Goal: Task Accomplishment & Management: Manage account settings

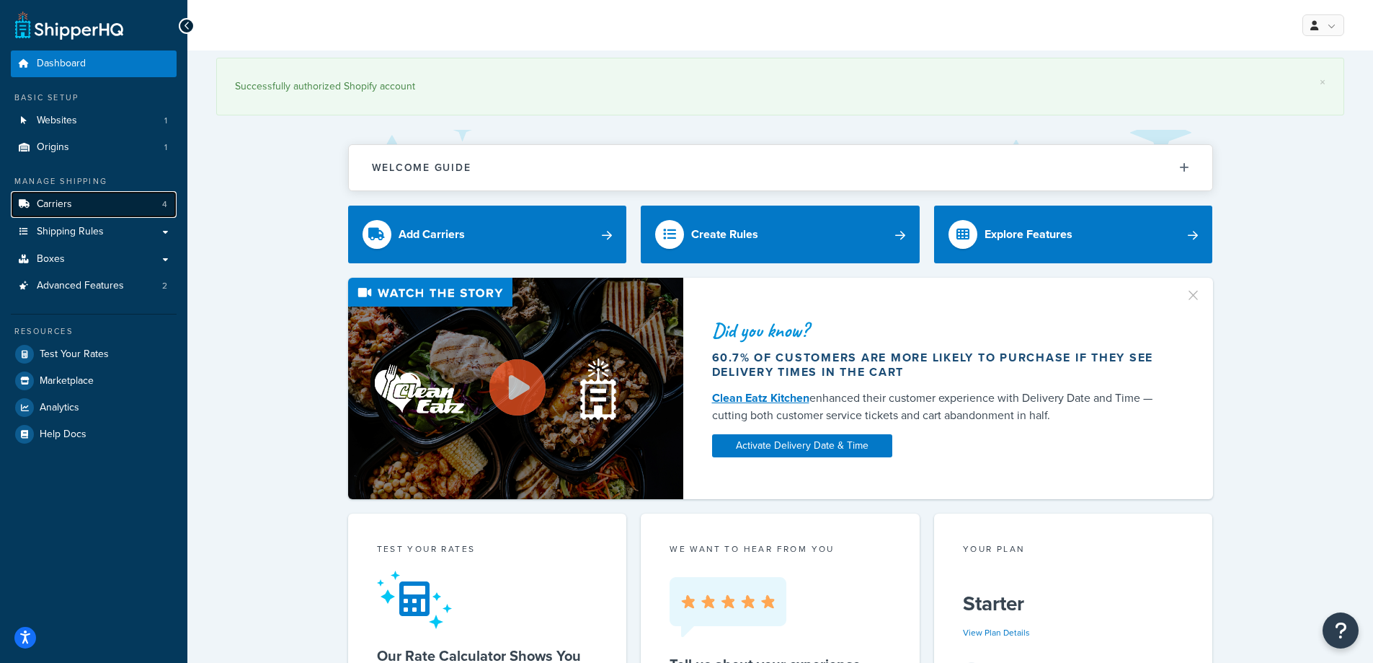
click at [118, 201] on link "Carriers 4" at bounding box center [94, 204] width 166 height 27
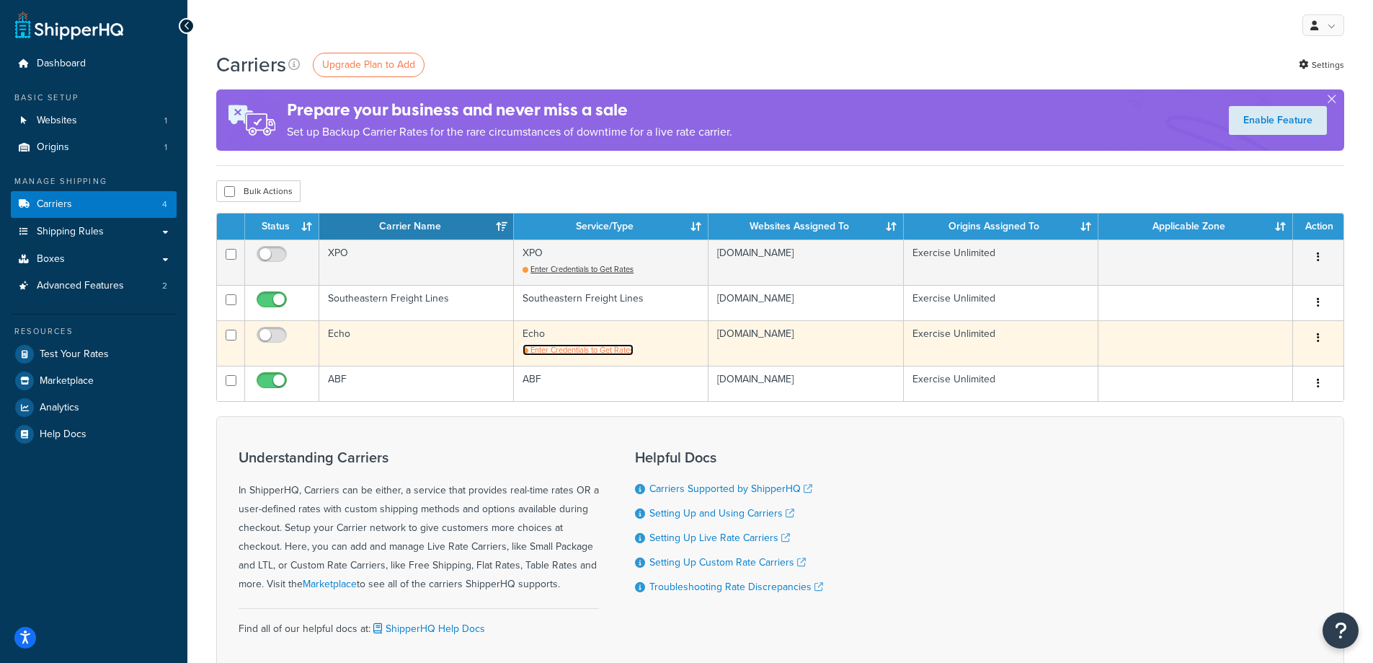
click at [584, 348] on span "Enter Credentials to Get Rates" at bounding box center [582, 350] width 103 height 12
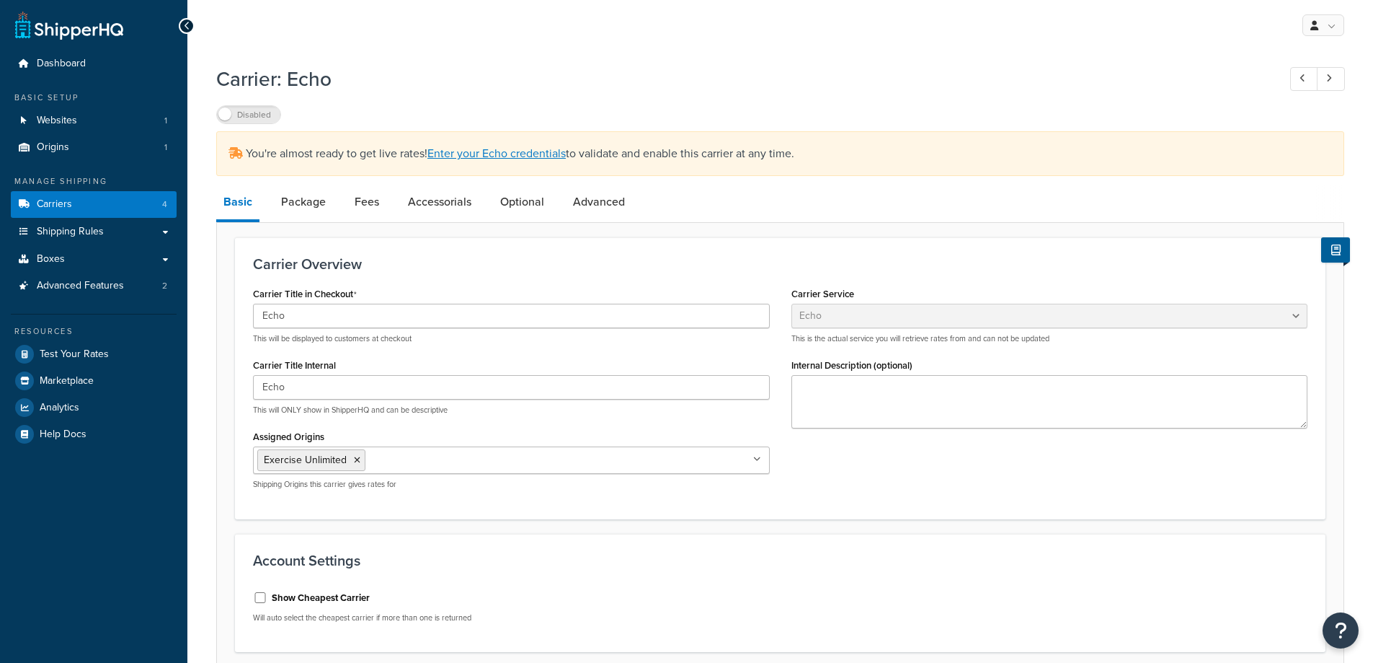
select select "echoFreight"
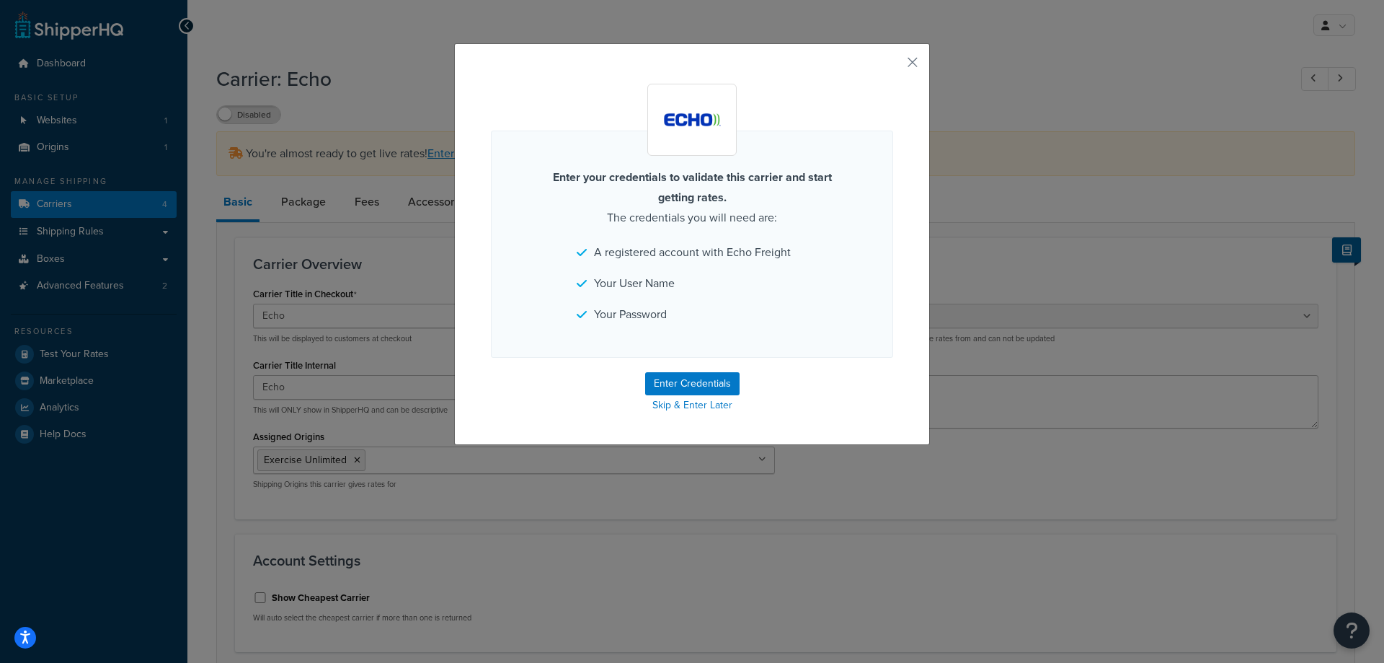
click at [920, 57] on div "Enter your credentials to validate this carrier and start getting rates. The cr…" at bounding box center [692, 244] width 476 height 402
click at [893, 66] on button "button" at bounding box center [892, 68] width 4 height 4
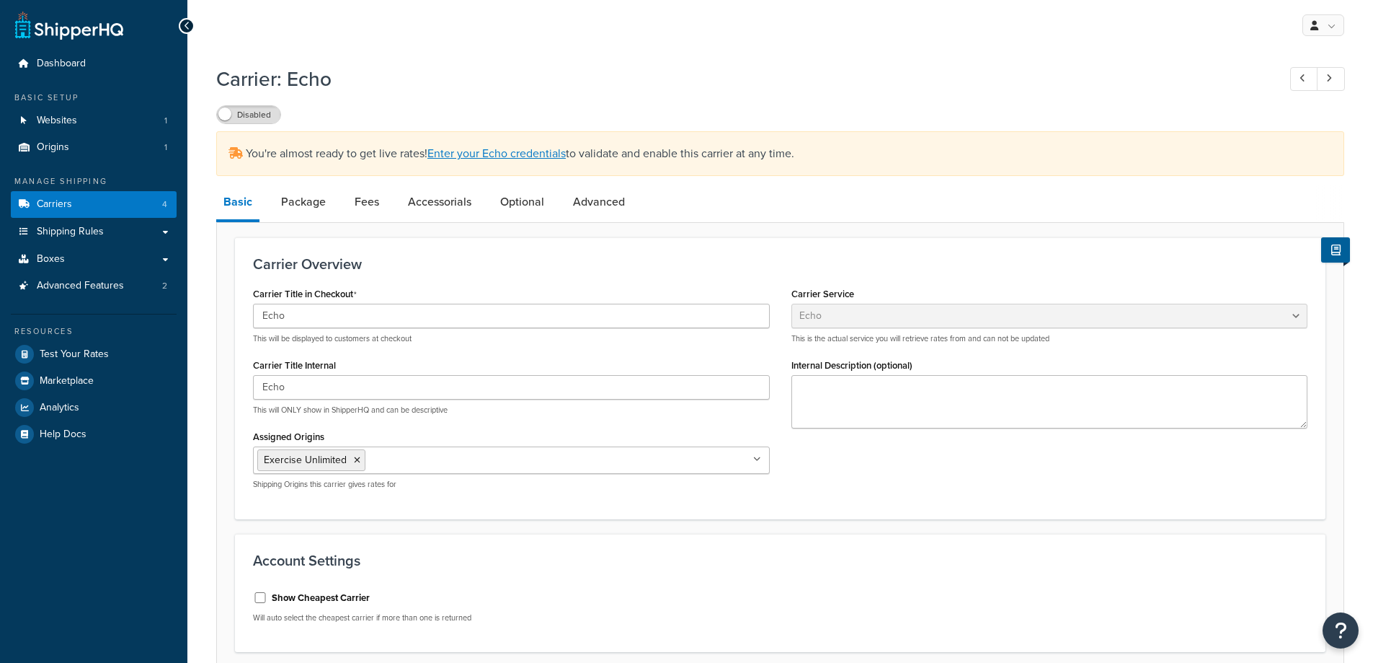
select select "echoFreight"
click at [298, 198] on link "Package" at bounding box center [303, 202] width 59 height 35
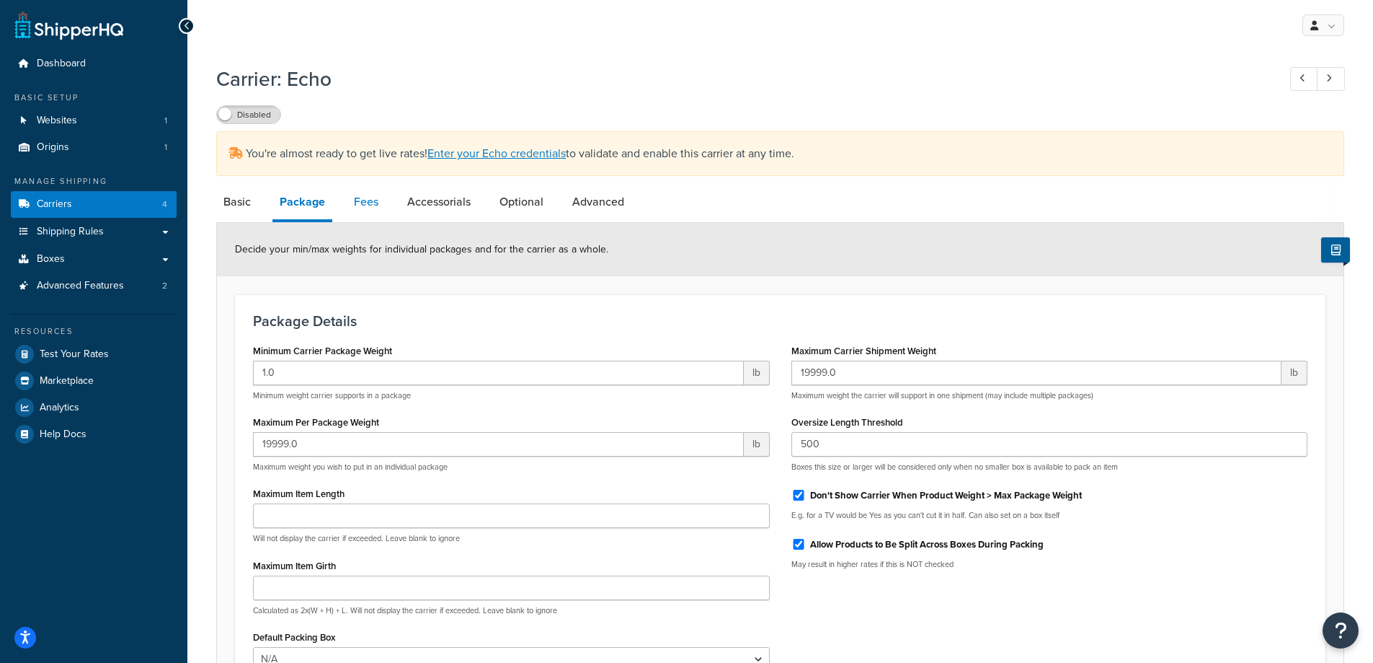
click at [364, 195] on link "Fees" at bounding box center [366, 202] width 39 height 35
select select "AFTER"
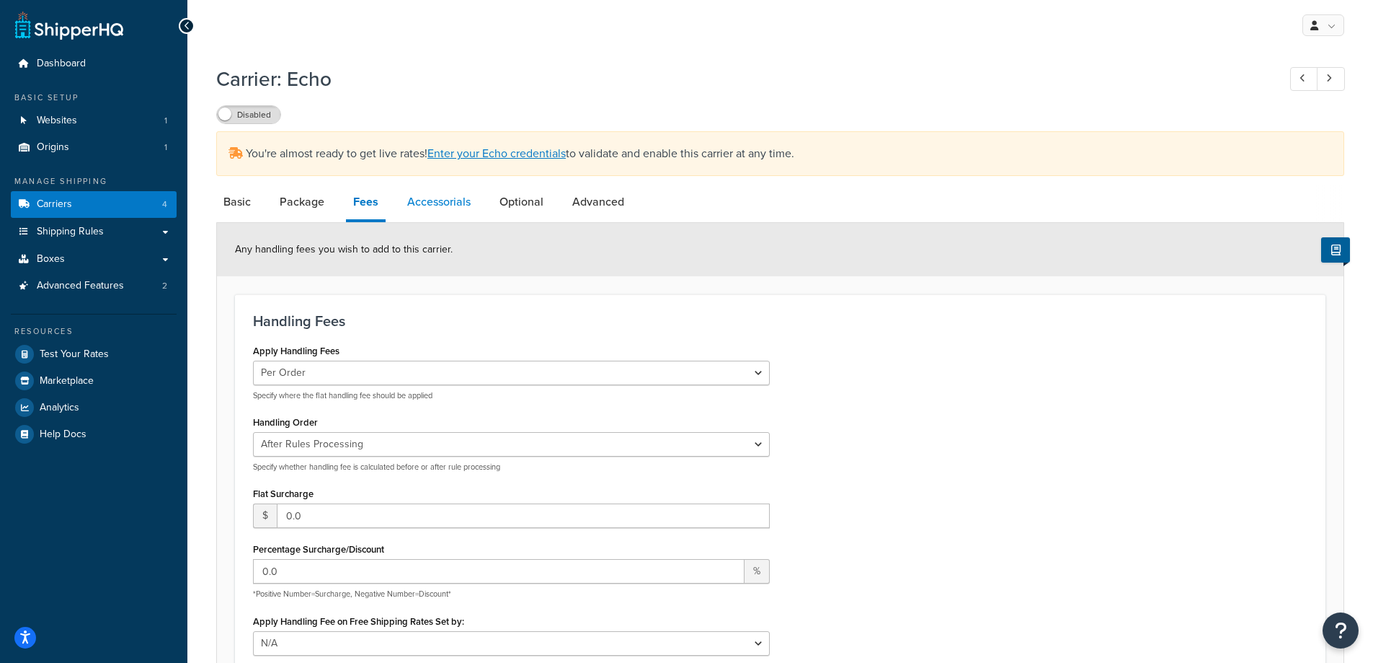
click at [443, 201] on link "Accessorials" at bounding box center [439, 202] width 78 height 35
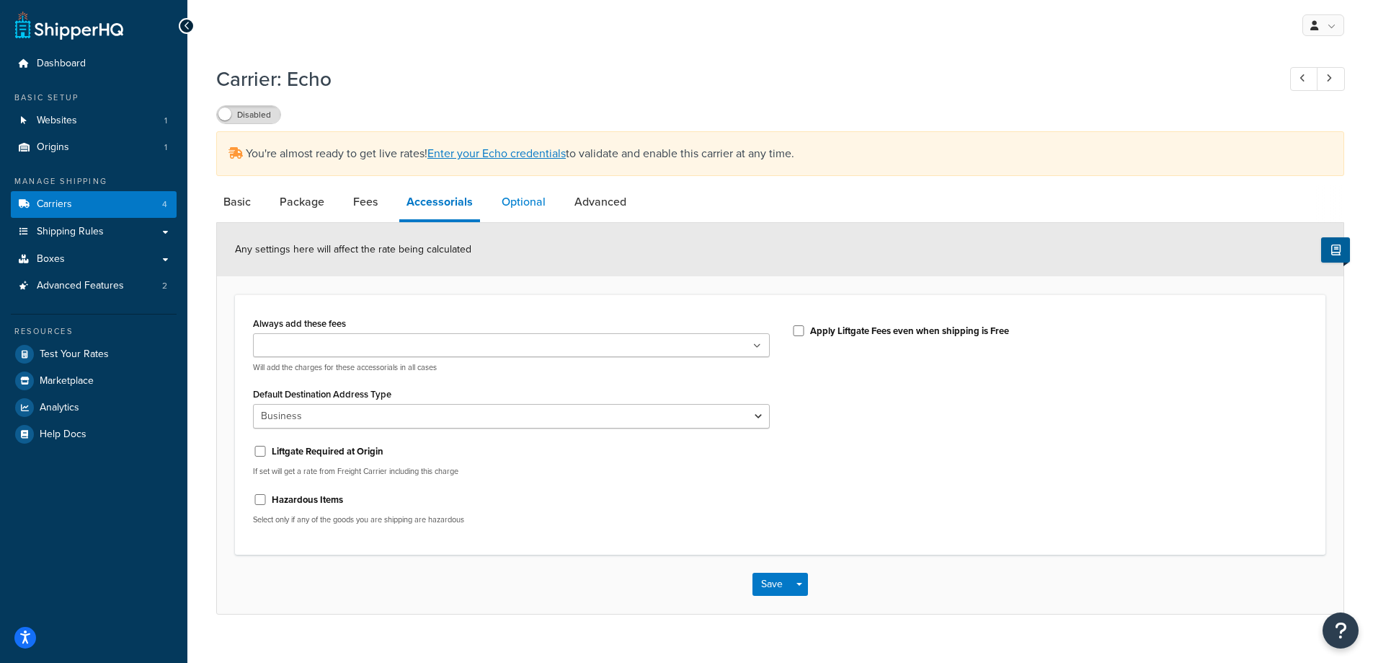
click at [521, 205] on link "Optional" at bounding box center [524, 202] width 58 height 35
select select "55"
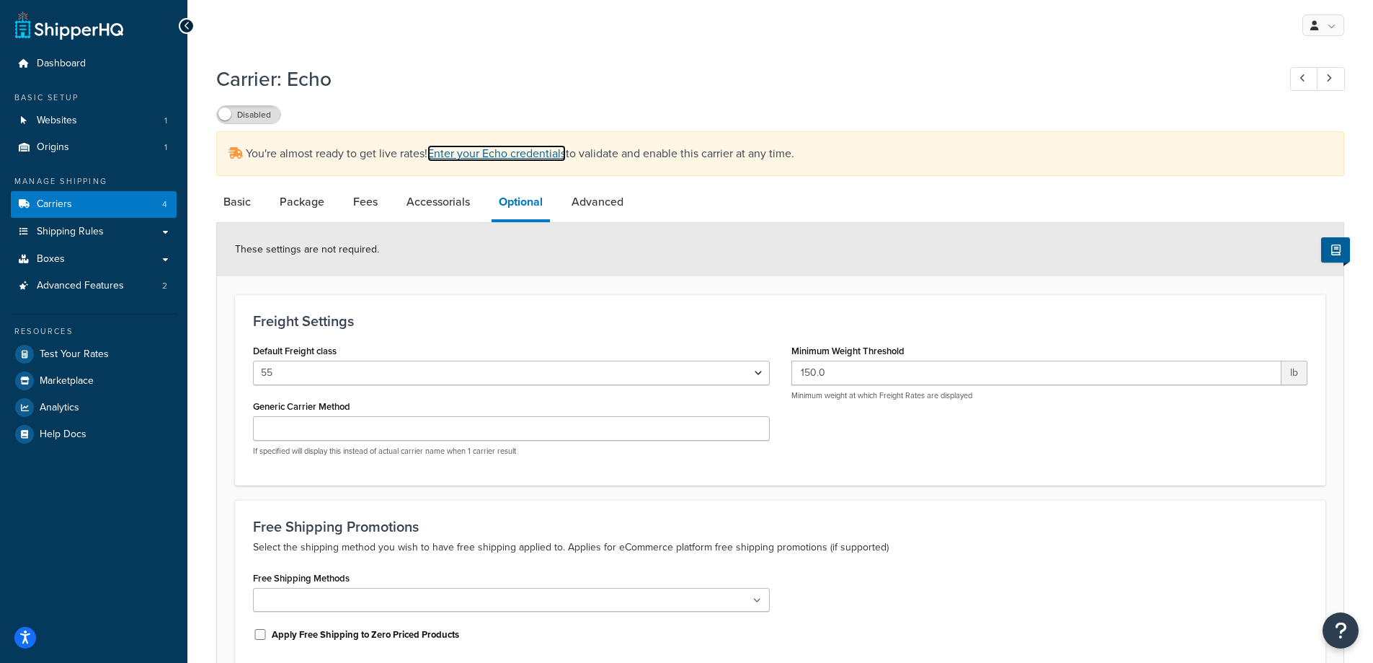
click at [543, 150] on link "Enter your Echo credentials" at bounding box center [497, 153] width 138 height 17
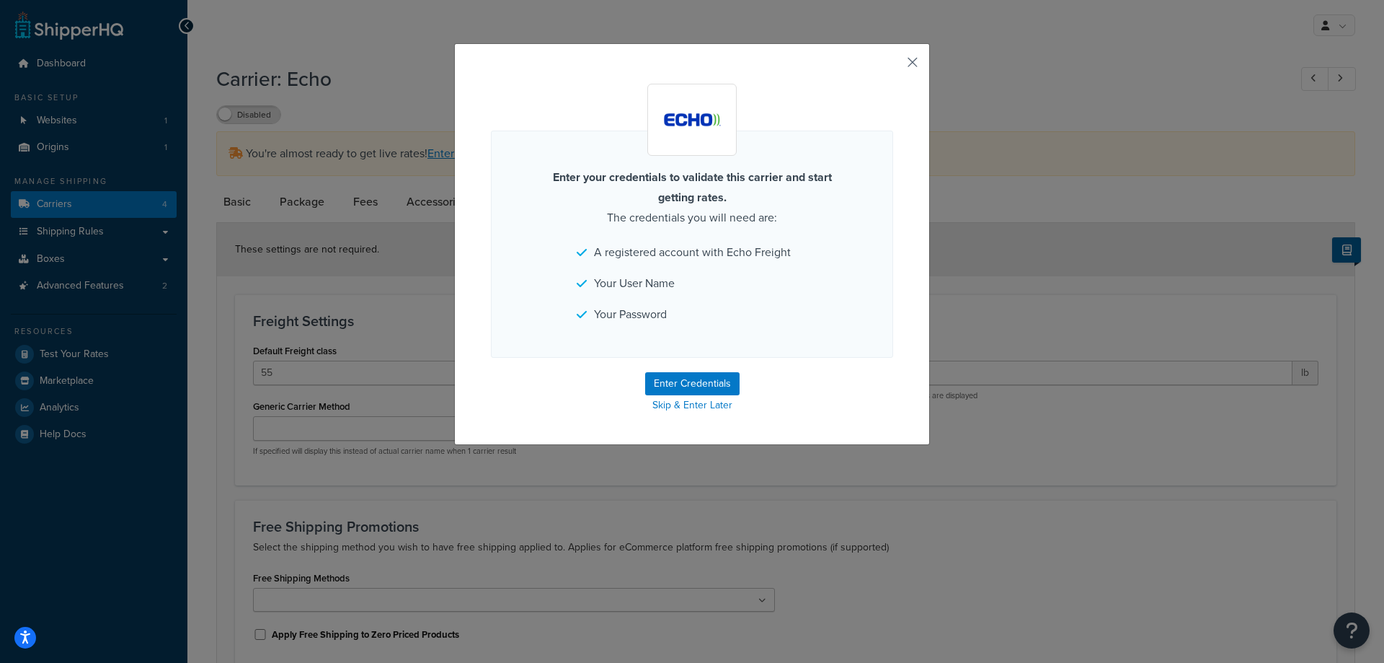
click at [893, 66] on button "button" at bounding box center [892, 68] width 4 height 4
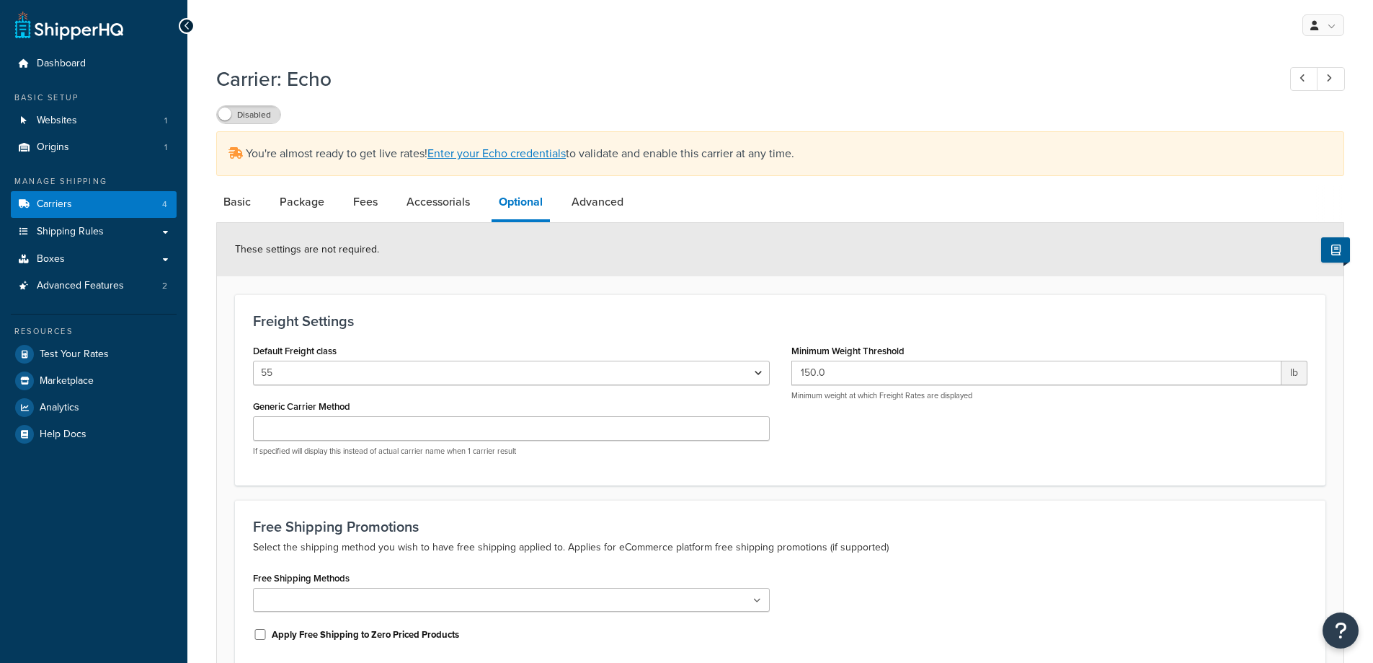
select select "55"
click at [371, 205] on link "Fees" at bounding box center [365, 202] width 39 height 35
select select "AFTER"
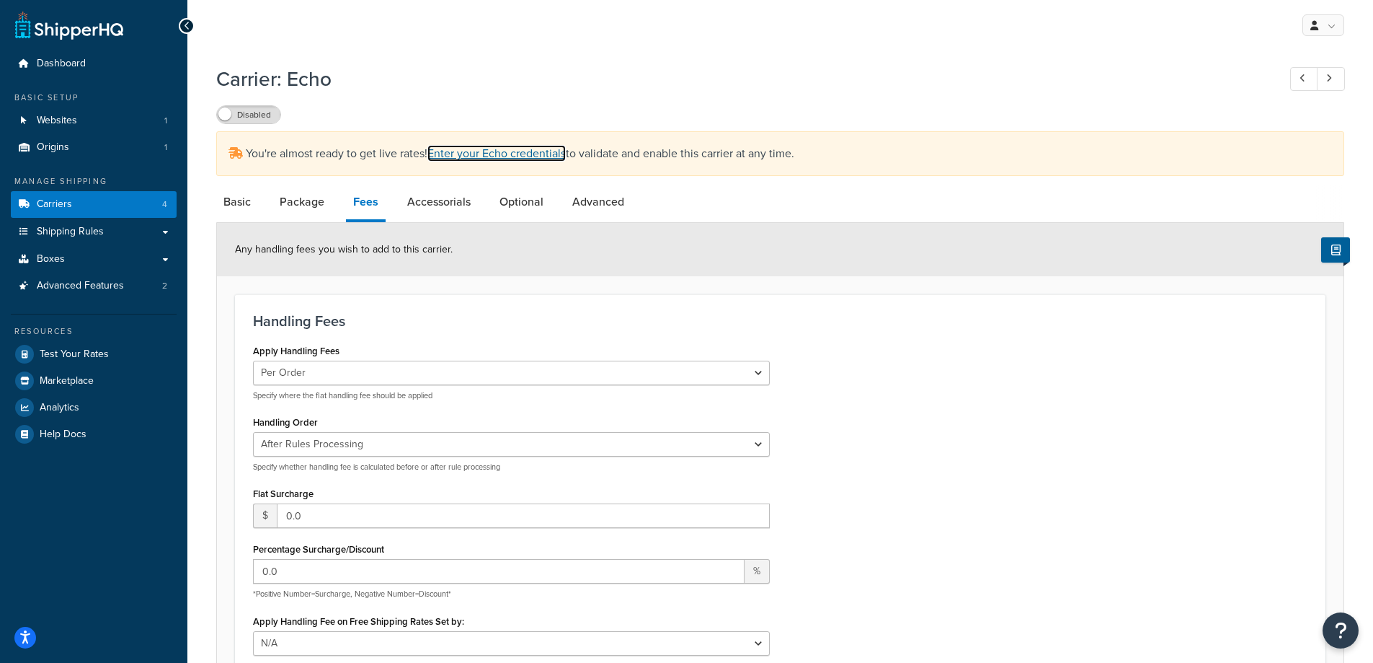
click at [477, 149] on link "Enter your Echo credentials" at bounding box center [497, 153] width 138 height 17
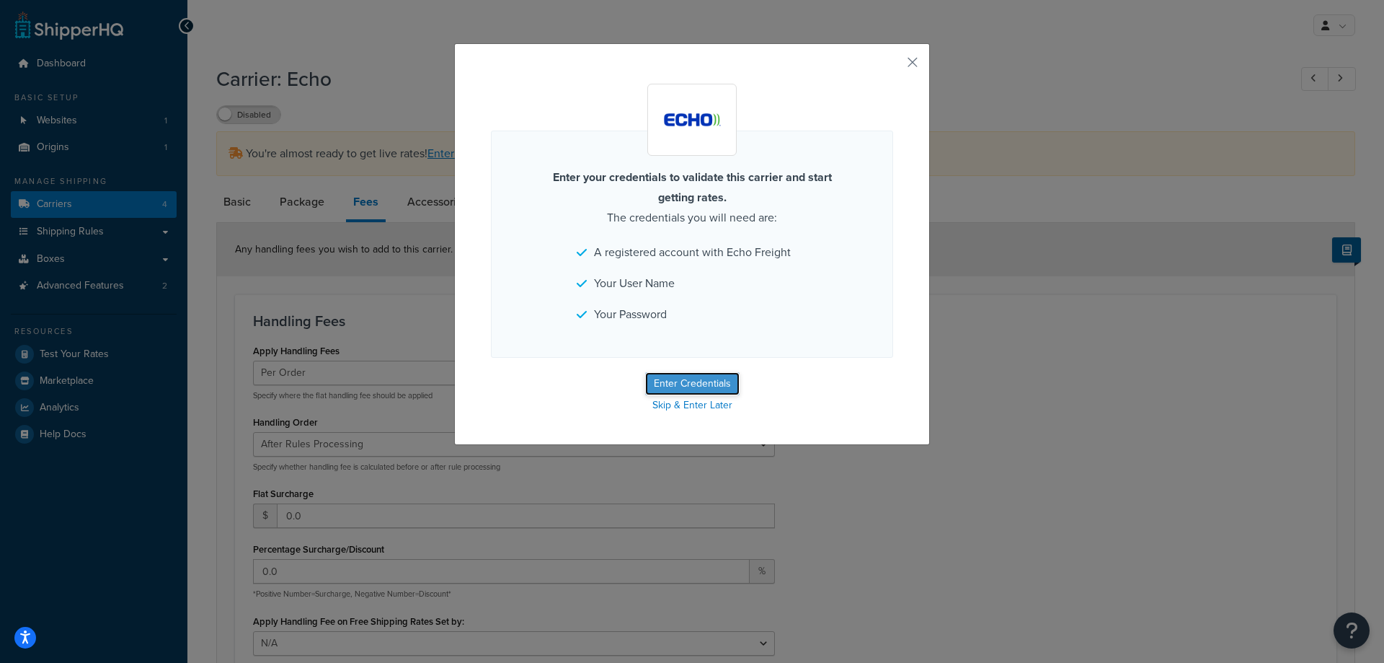
click at [686, 382] on button "Enter Credentials" at bounding box center [692, 383] width 94 height 23
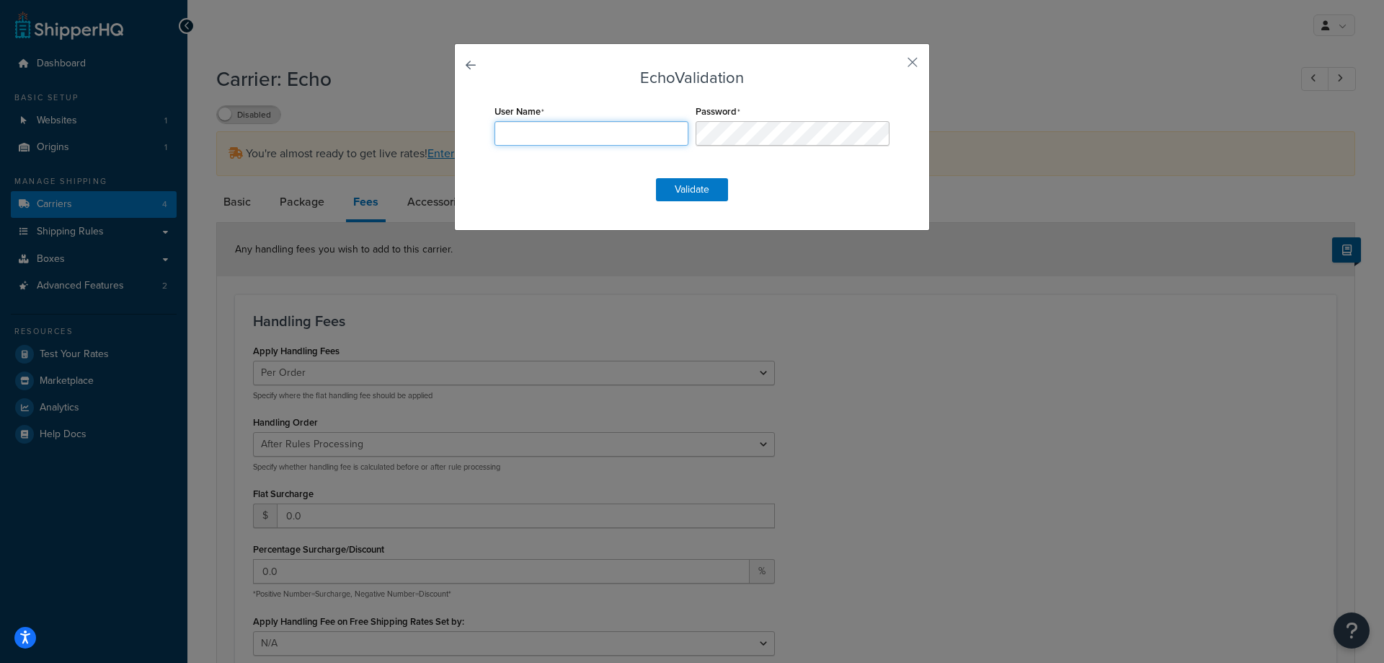
click at [578, 143] on input "User Name" at bounding box center [592, 133] width 194 height 25
paste input "E58877"
type input "E58877"
click at [707, 185] on button "Validate" at bounding box center [692, 189] width 72 height 23
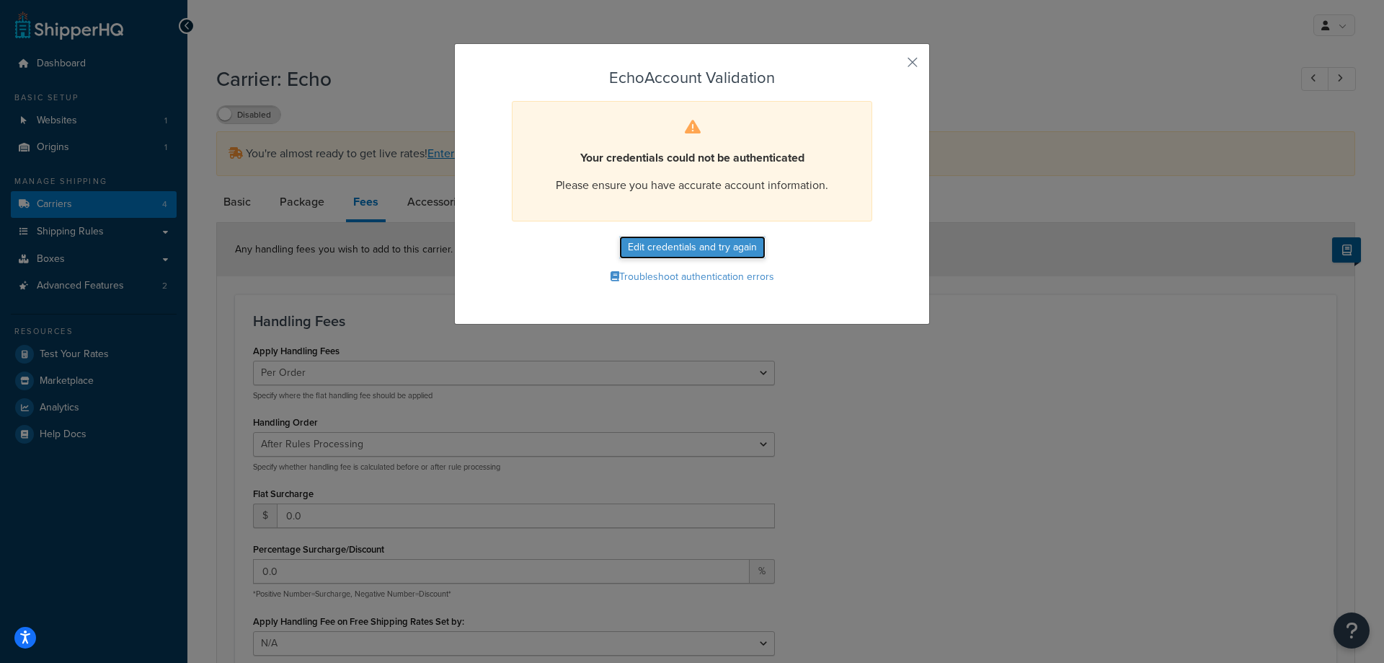
click at [735, 244] on button "Edit credentials and try again" at bounding box center [692, 247] width 146 height 23
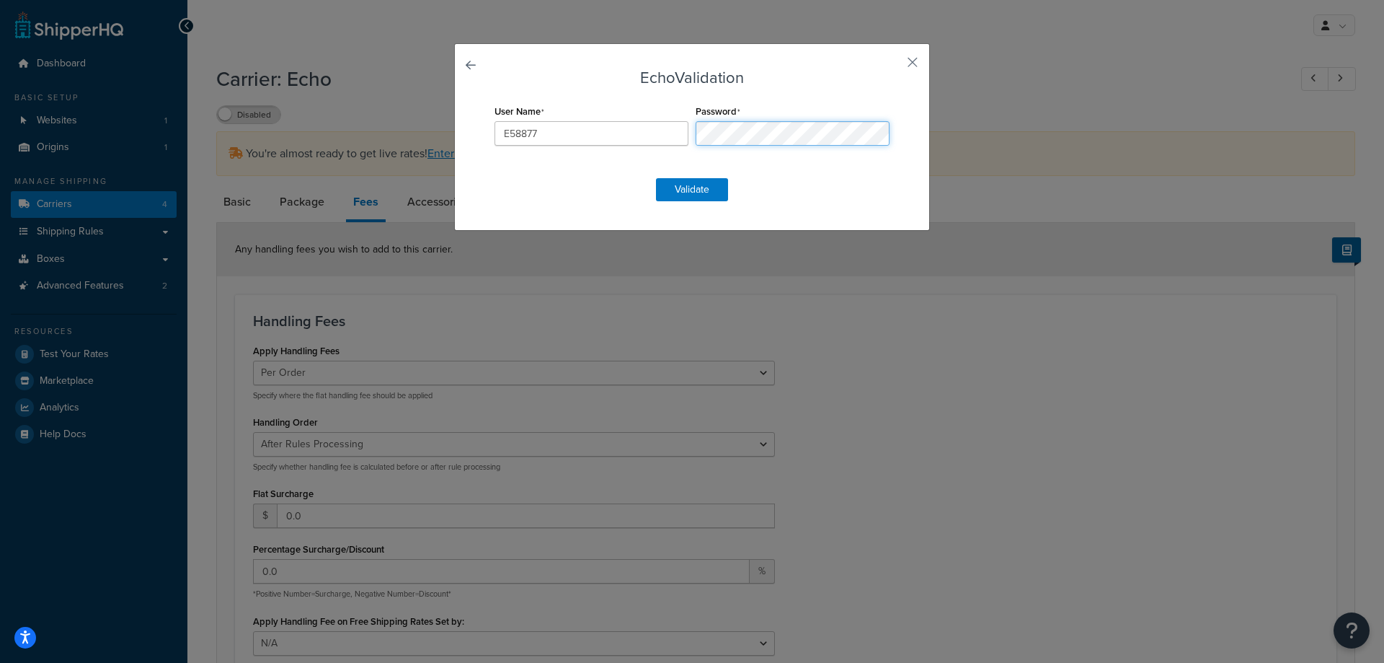
click at [686, 150] on div "User Name E58877 Password" at bounding box center [692, 132] width 402 height 63
click at [704, 190] on button "Validate" at bounding box center [692, 189] width 72 height 23
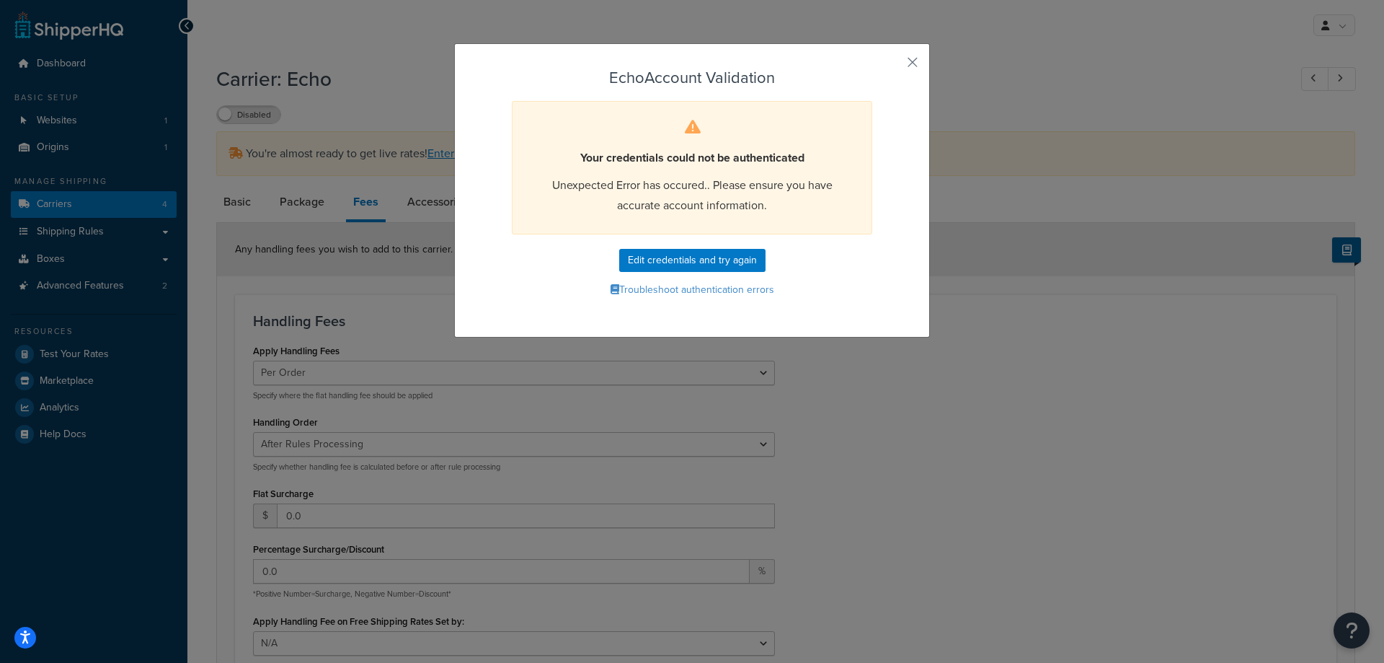
click at [1031, 352] on div "Echo Account Validation Your credentials could not be authenticated Unexpected …" at bounding box center [692, 331] width 1384 height 663
drag, startPoint x: 291, startPoint y: 23, endPoint x: 1012, endPoint y: 386, distance: 807.3
click at [1012, 386] on div "Echo Account Validation Your credentials could not be authenticated Unexpected …" at bounding box center [692, 331] width 1384 height 663
copy form "Echo Account Validation Your credentials could not be authenticated Unexpected …"
click at [893, 66] on button "button" at bounding box center [892, 68] width 4 height 4
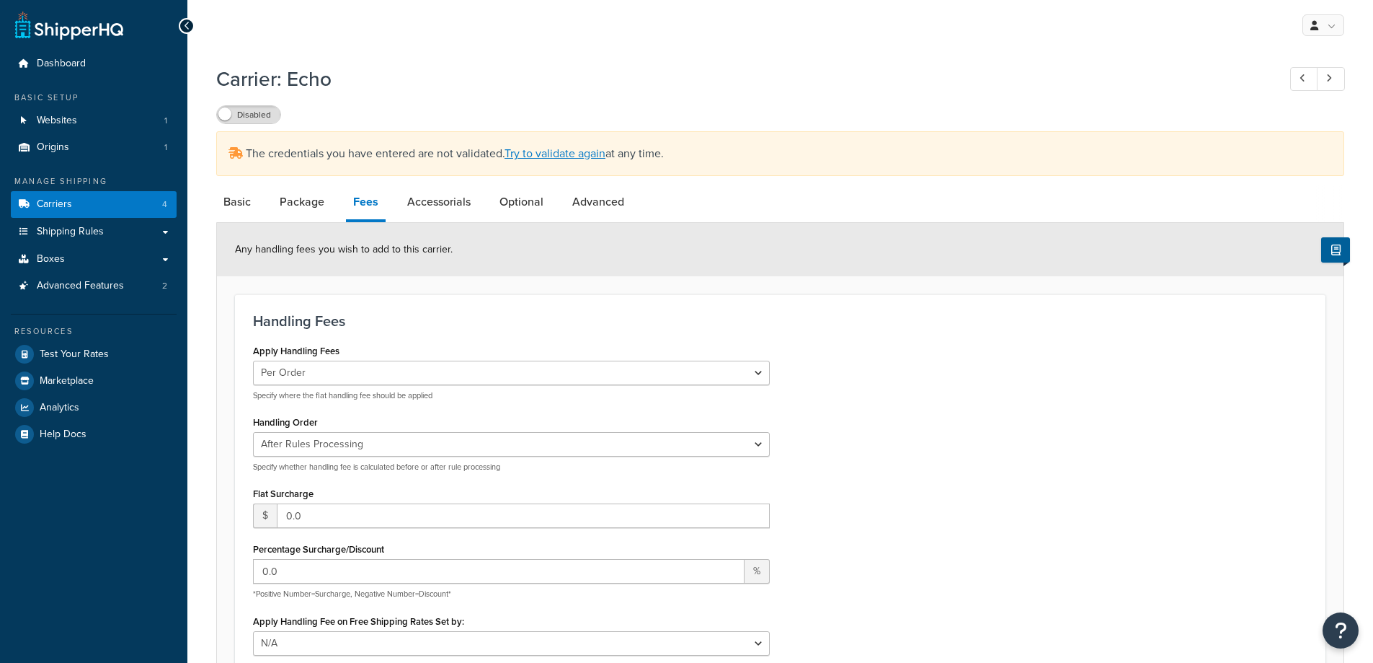
select select "AFTER"
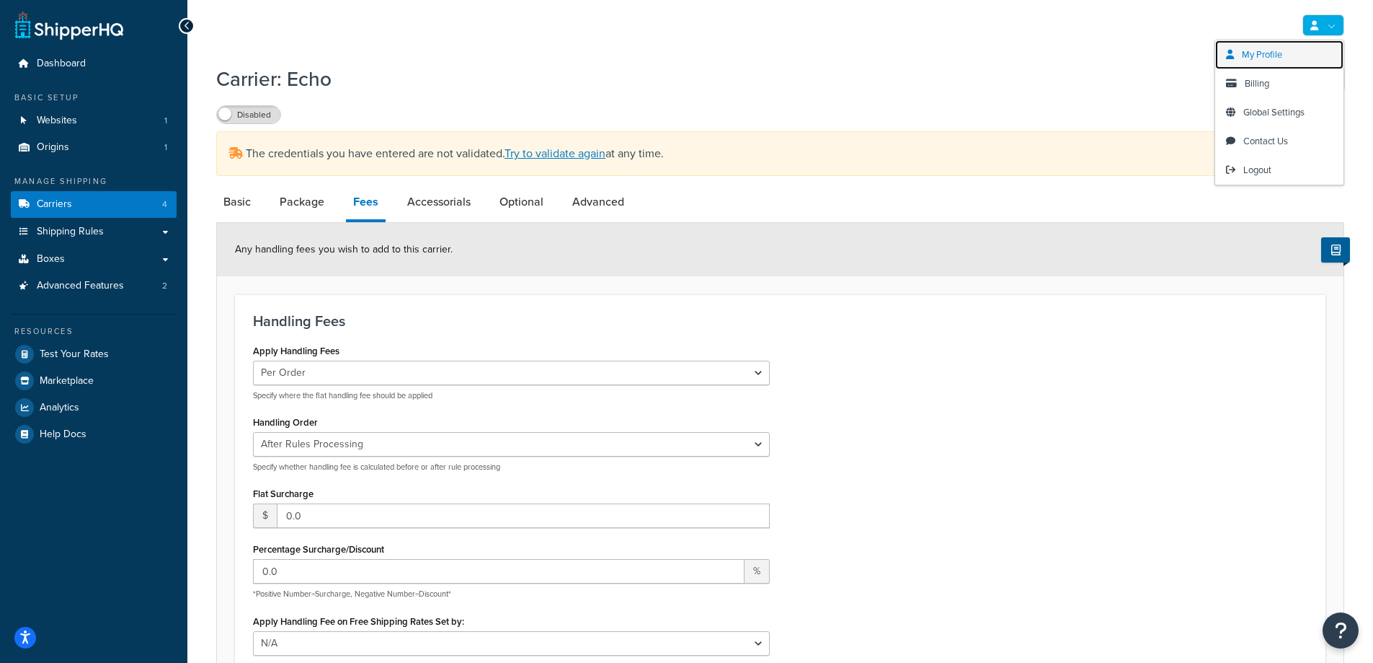
click at [1280, 51] on span "My Profile" at bounding box center [1262, 55] width 40 height 14
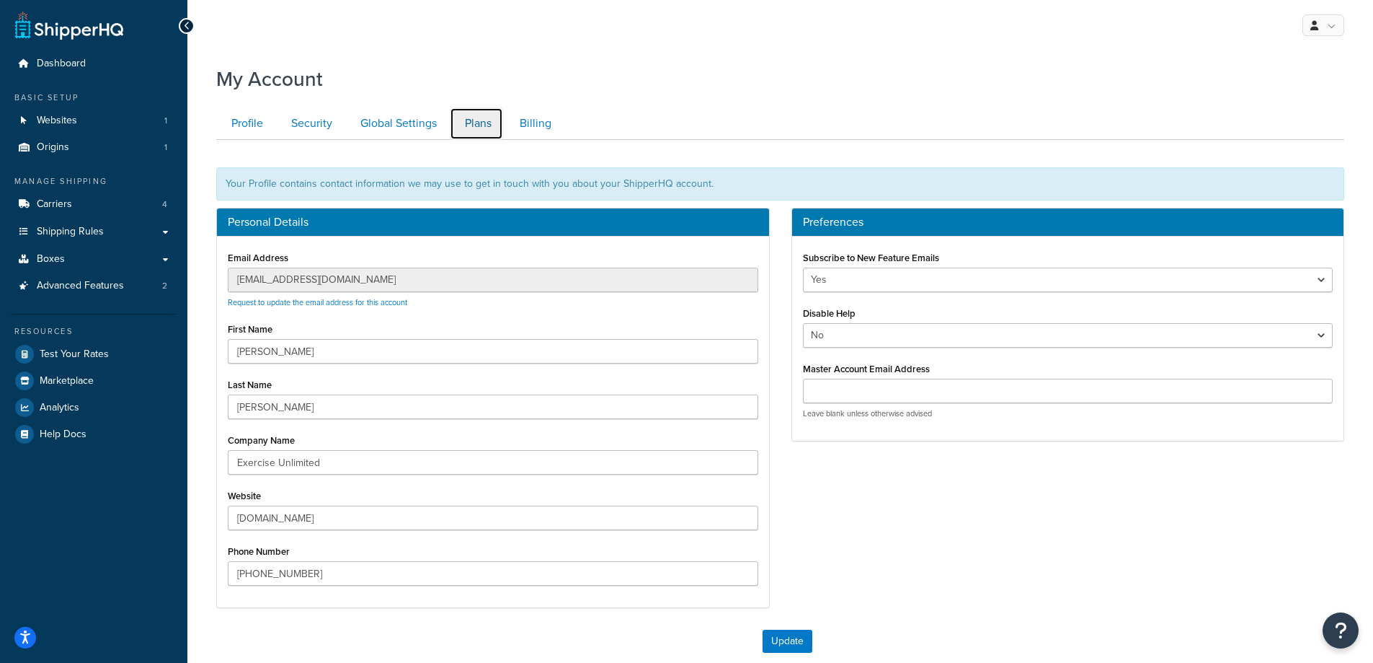
click at [467, 125] on link "Plans" at bounding box center [476, 123] width 53 height 32
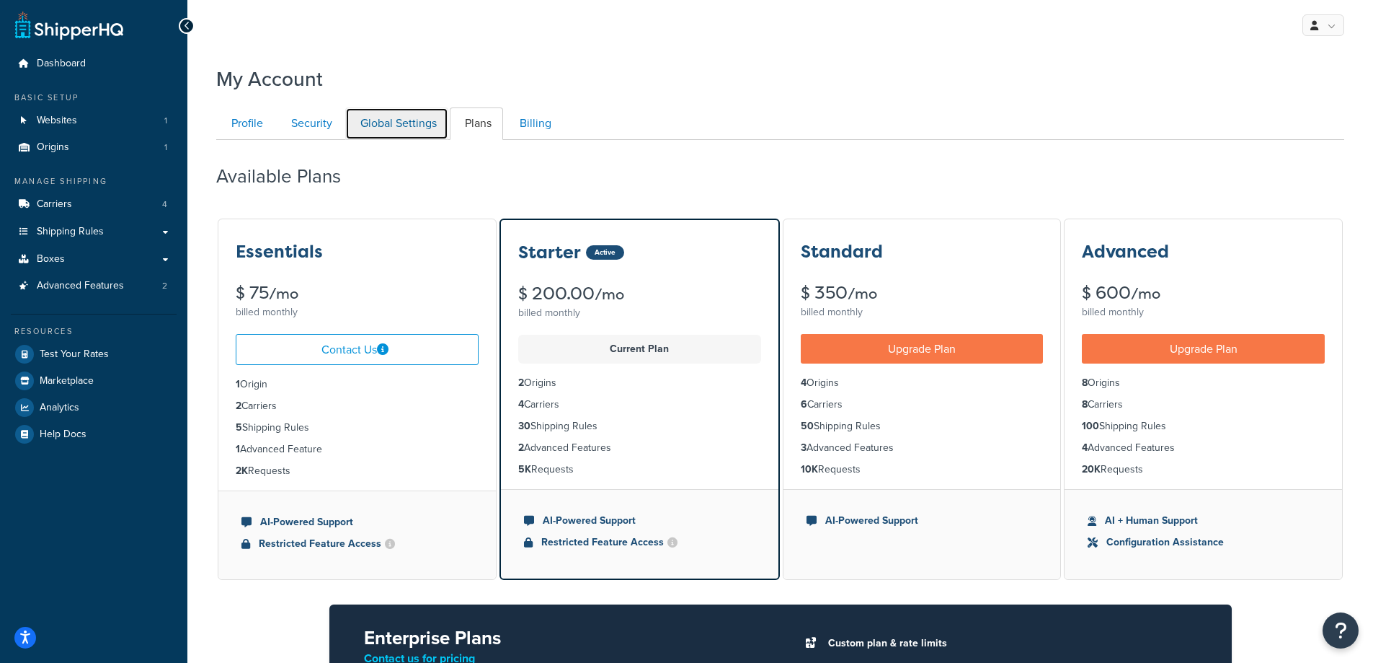
click at [431, 118] on link "Global Settings" at bounding box center [396, 123] width 103 height 32
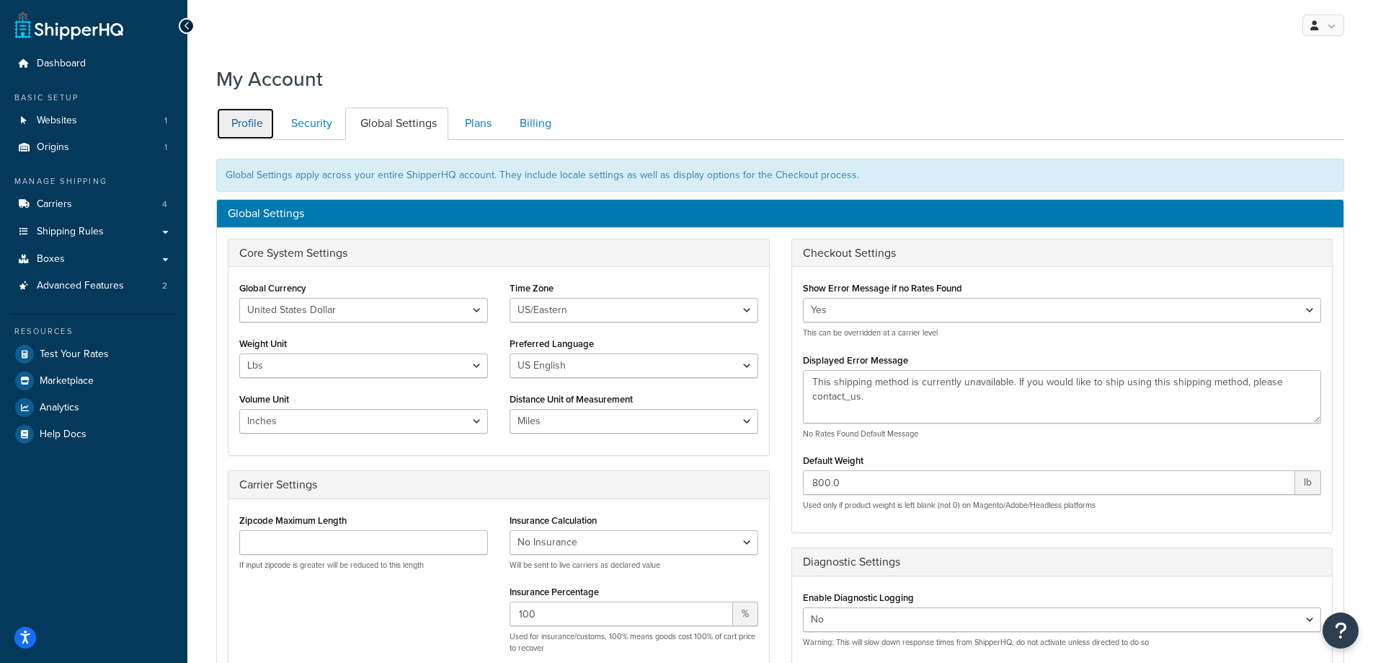
click at [258, 113] on link "Profile" at bounding box center [245, 123] width 58 height 32
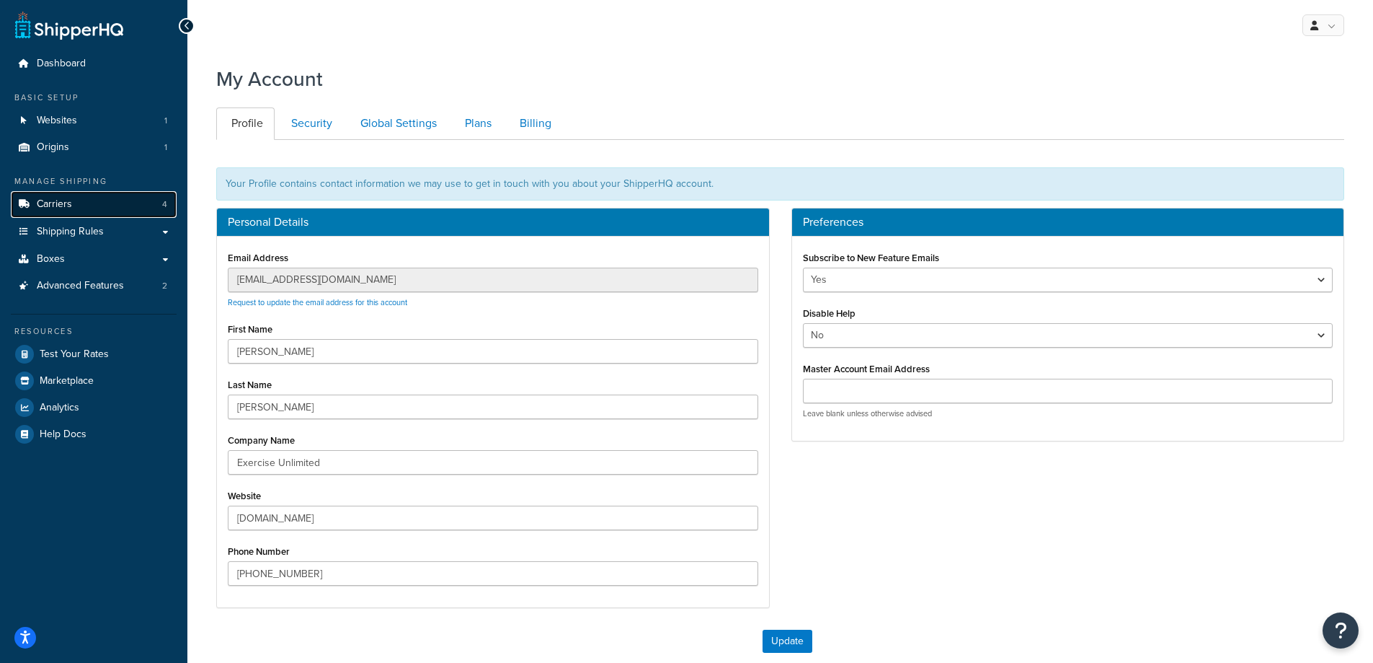
click at [154, 200] on link "Carriers 4" at bounding box center [94, 204] width 166 height 27
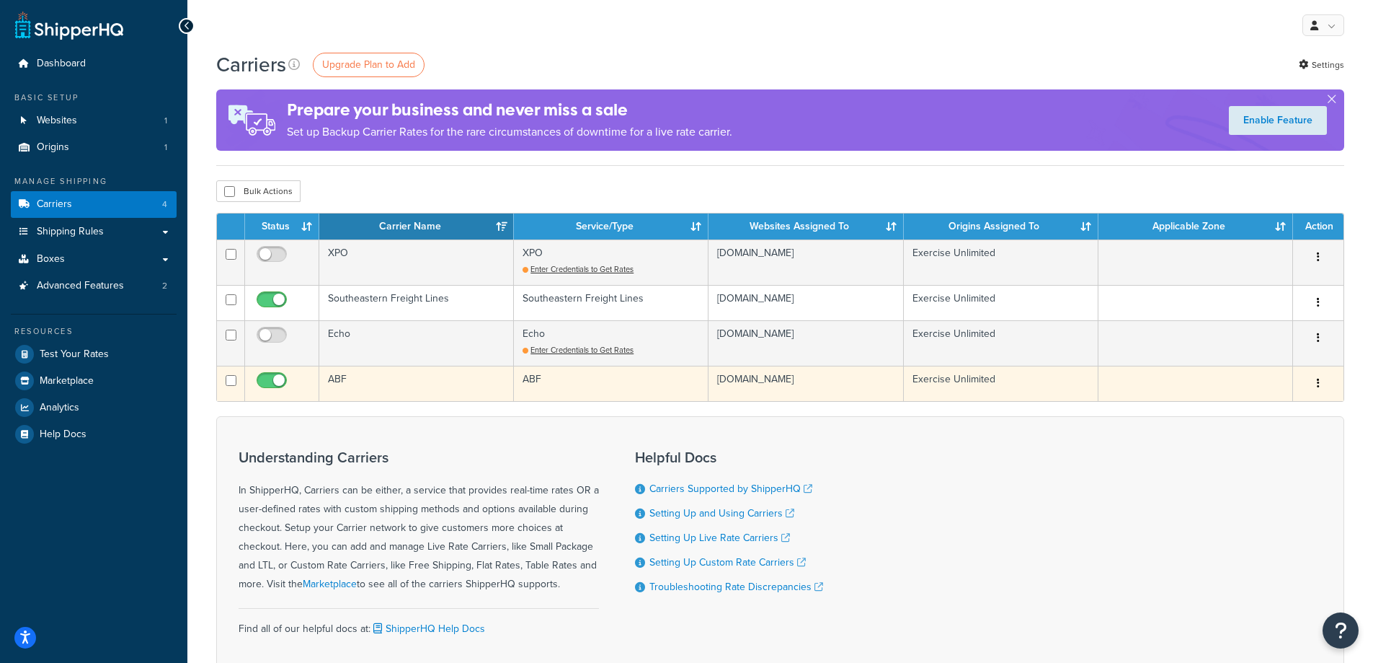
click at [377, 389] on td "ABF" at bounding box center [416, 383] width 195 height 35
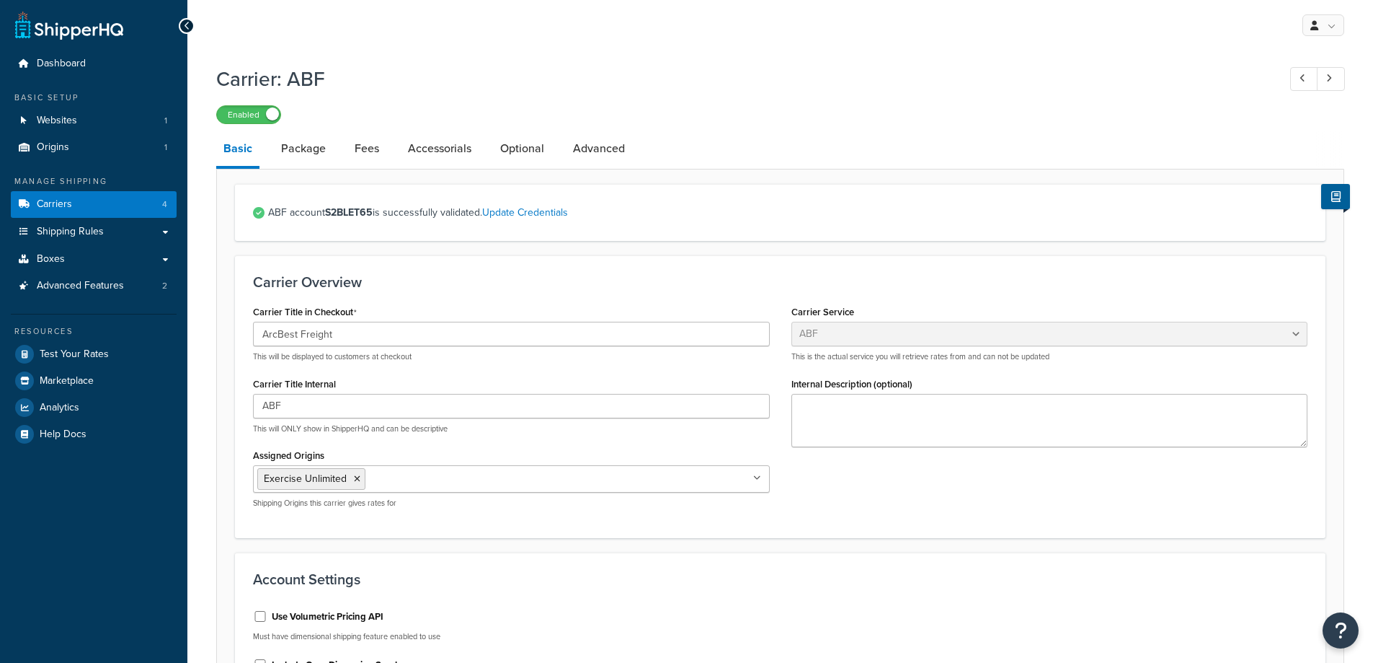
select select "abfFreight"
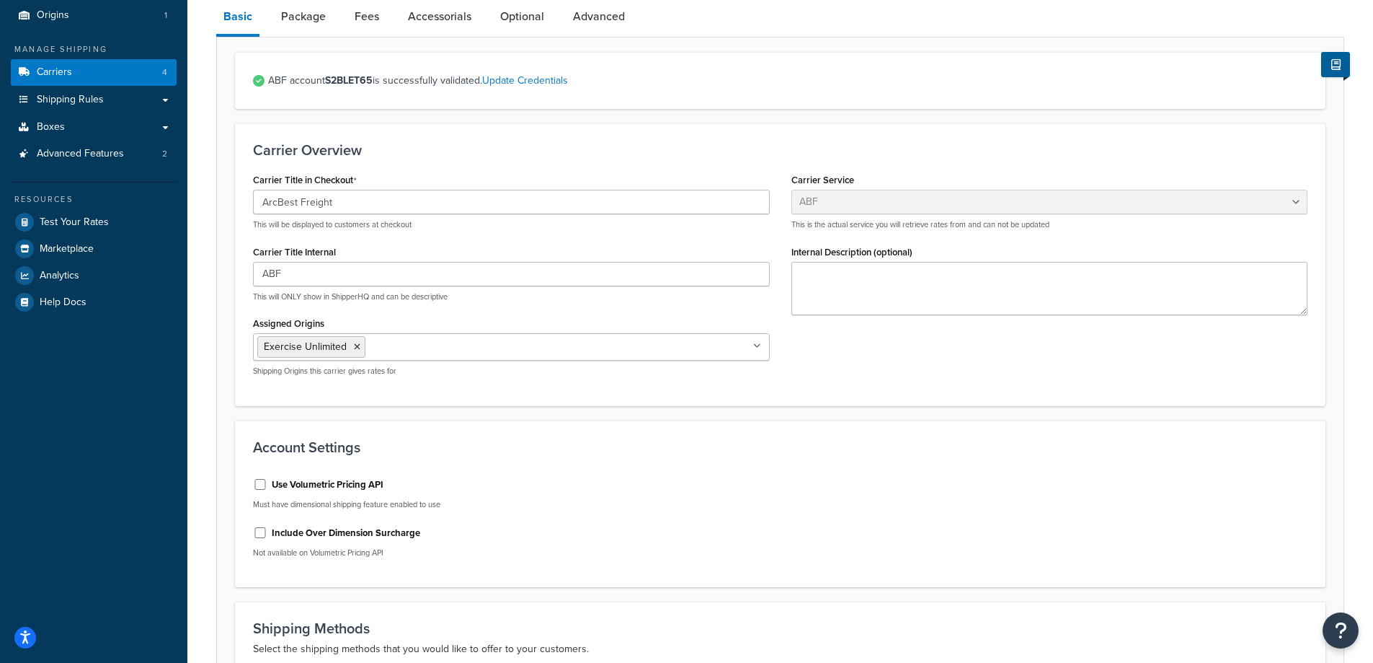
scroll to position [73, 0]
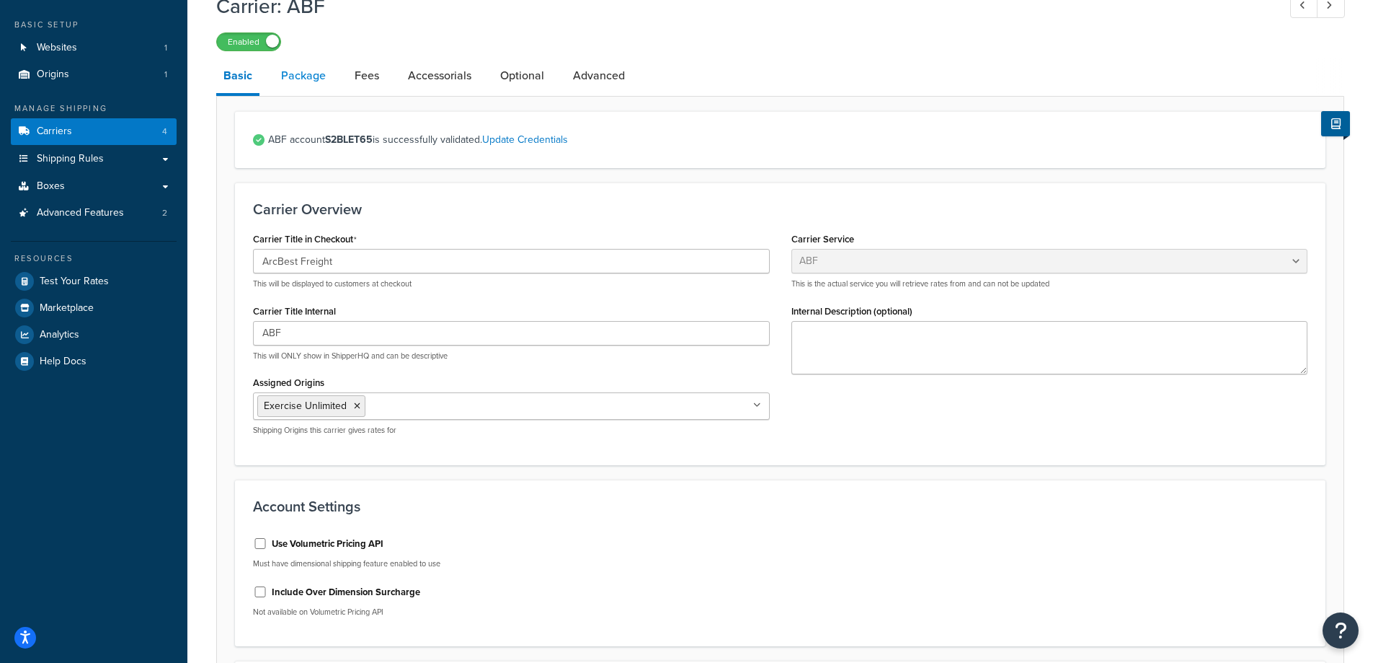
click at [308, 86] on link "Package" at bounding box center [303, 75] width 59 height 35
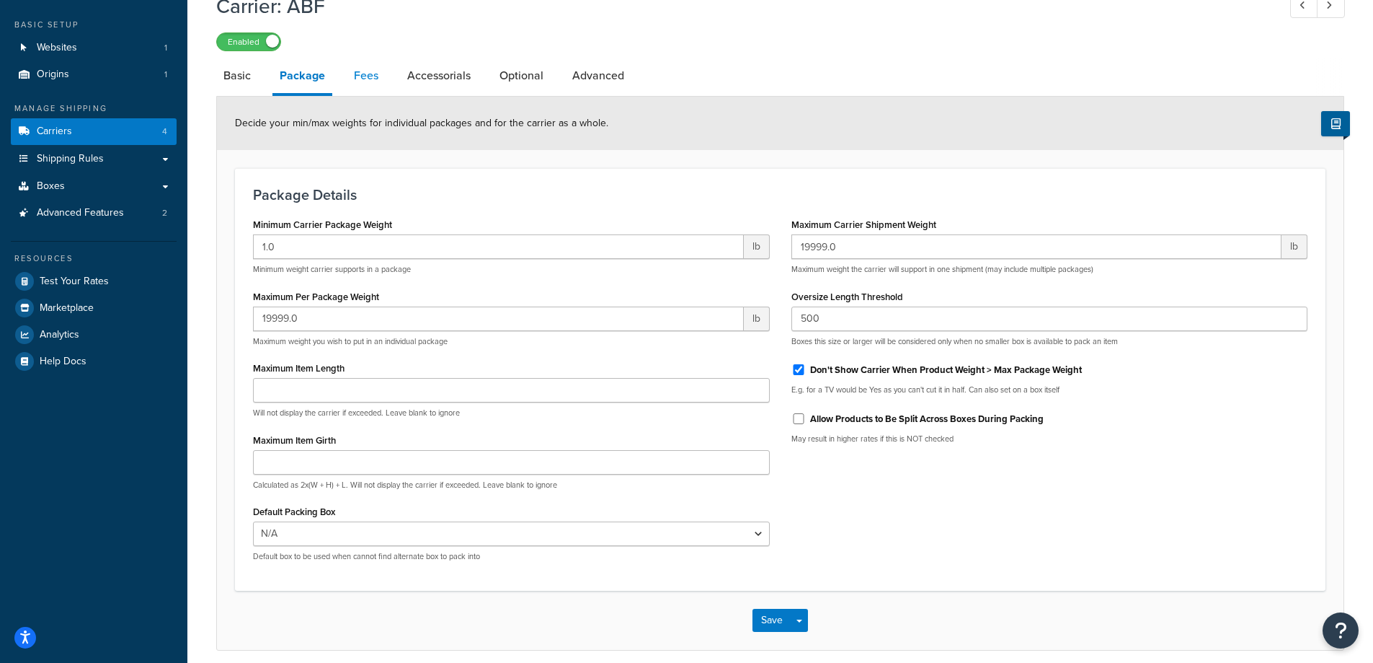
click at [368, 70] on link "Fees" at bounding box center [366, 75] width 39 height 35
select select "AFTER"
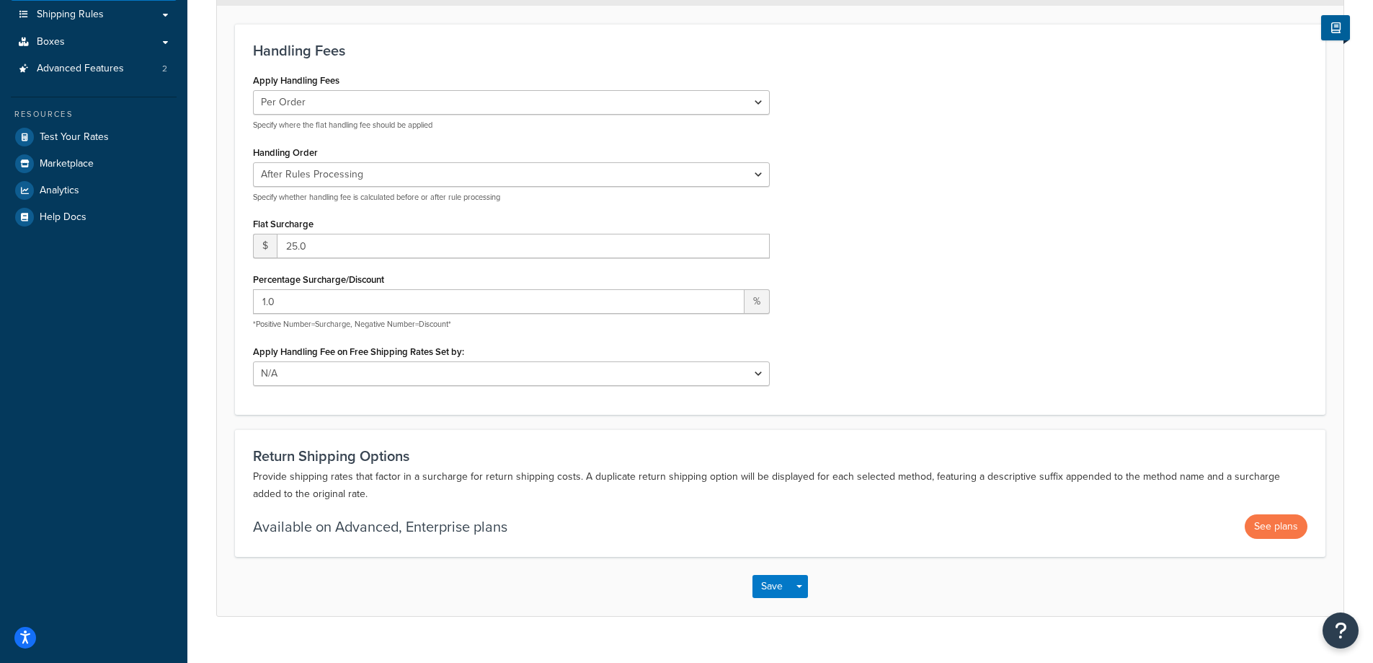
scroll to position [244, 0]
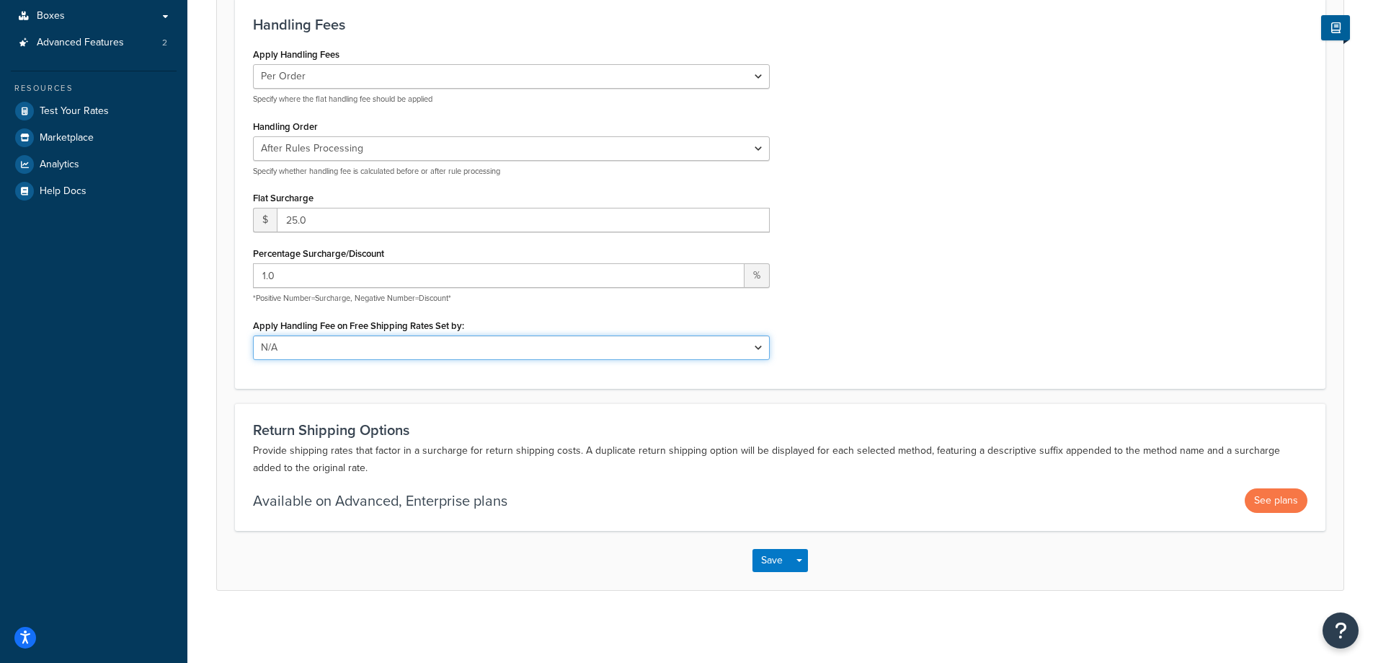
click at [759, 339] on select "N/A Fixed/Free Shipping Methods Free Promotion Rules All Free Shipping" at bounding box center [511, 347] width 517 height 25
click at [853, 236] on div "Apply Handling Fees Per Order Per Item Per Package Specify where the flat handl…" at bounding box center [780, 207] width 1076 height 326
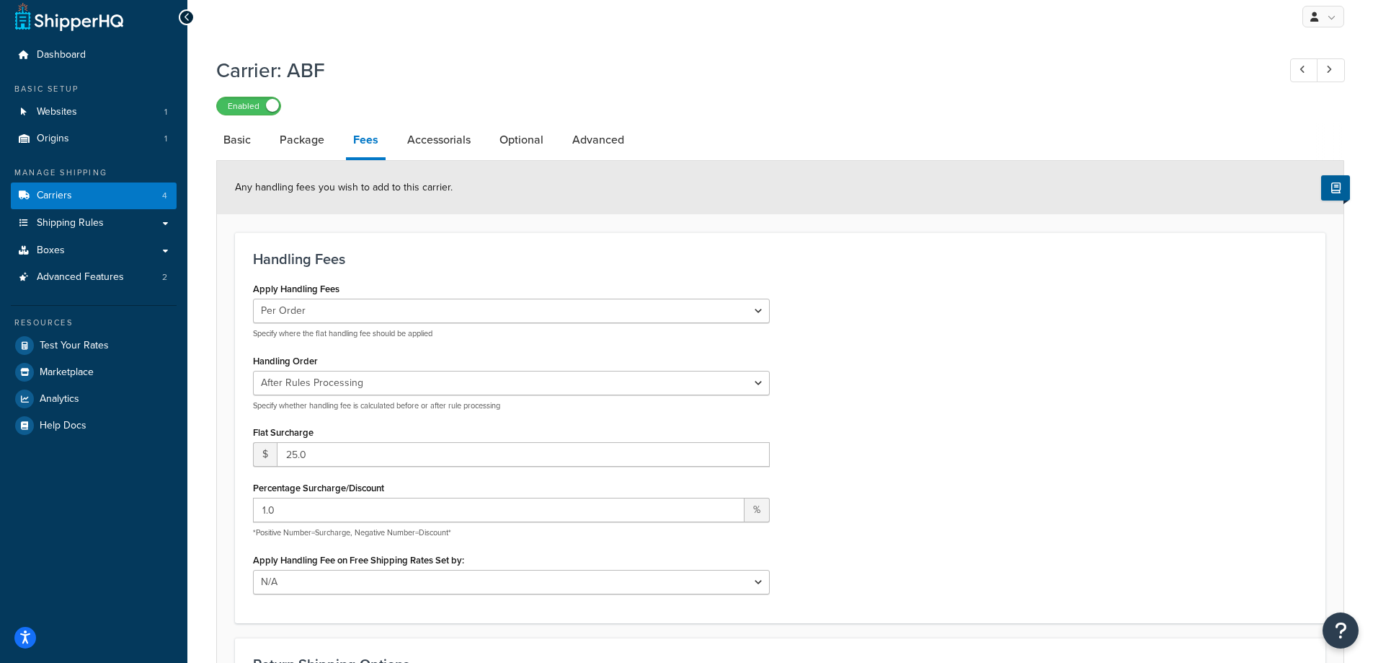
scroll to position [0, 0]
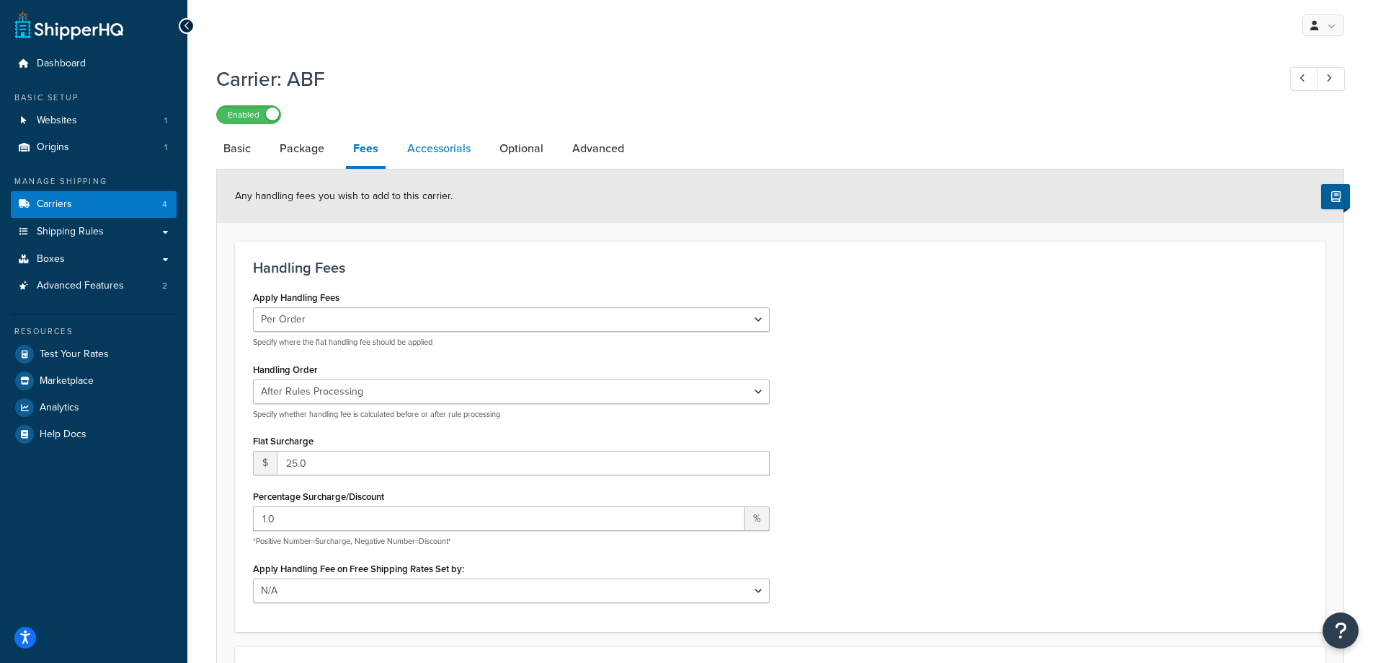
click at [451, 152] on link "Accessorials" at bounding box center [439, 148] width 78 height 35
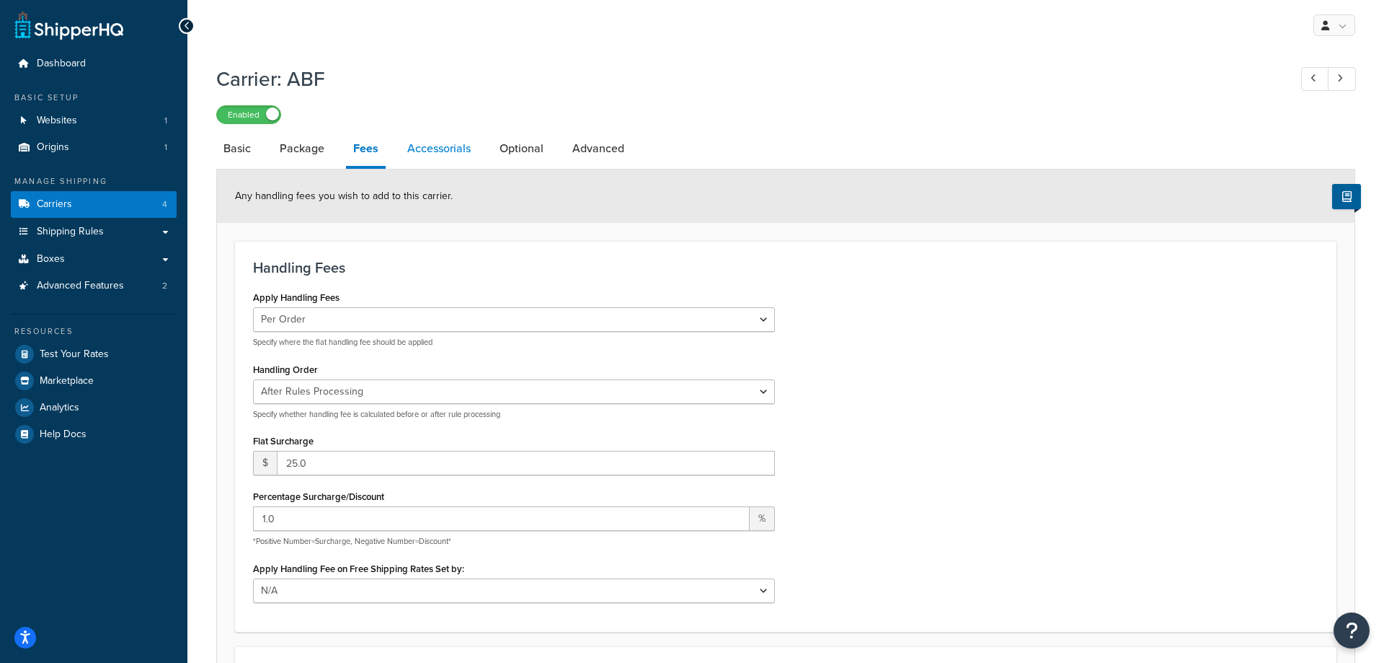
select select "residential"
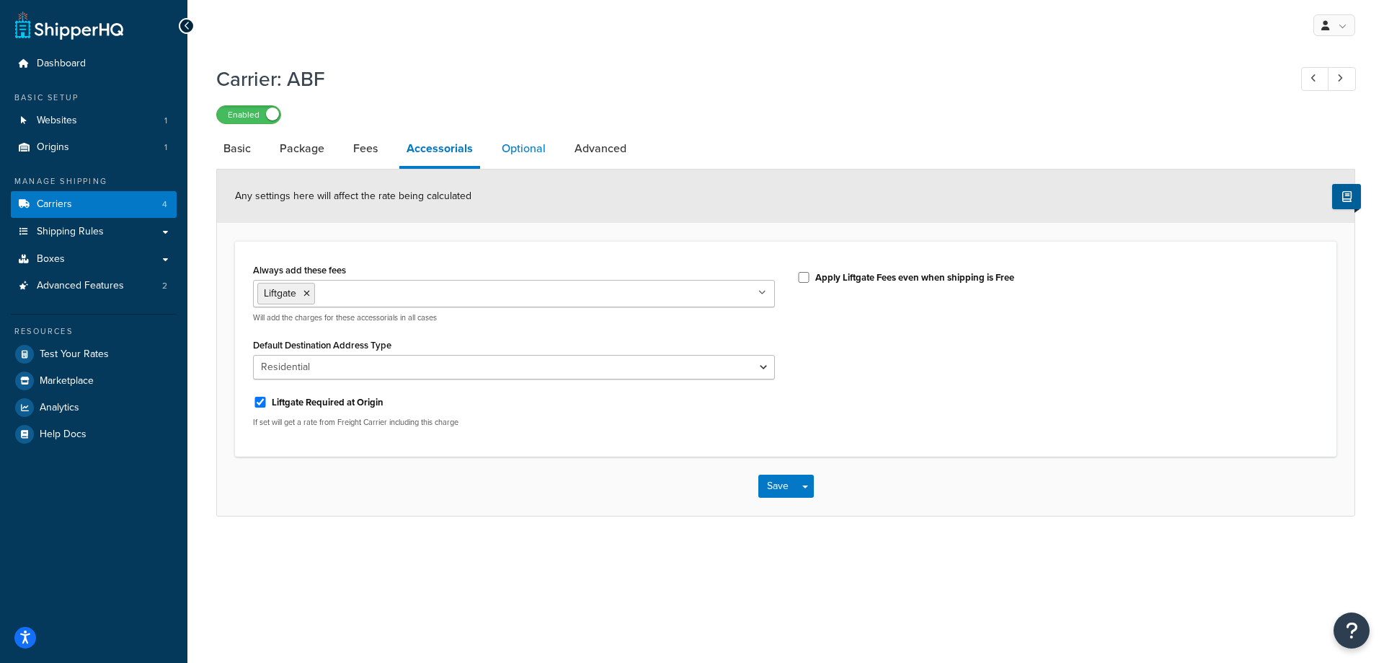
click at [531, 146] on link "Optional" at bounding box center [524, 148] width 58 height 35
select select "200"
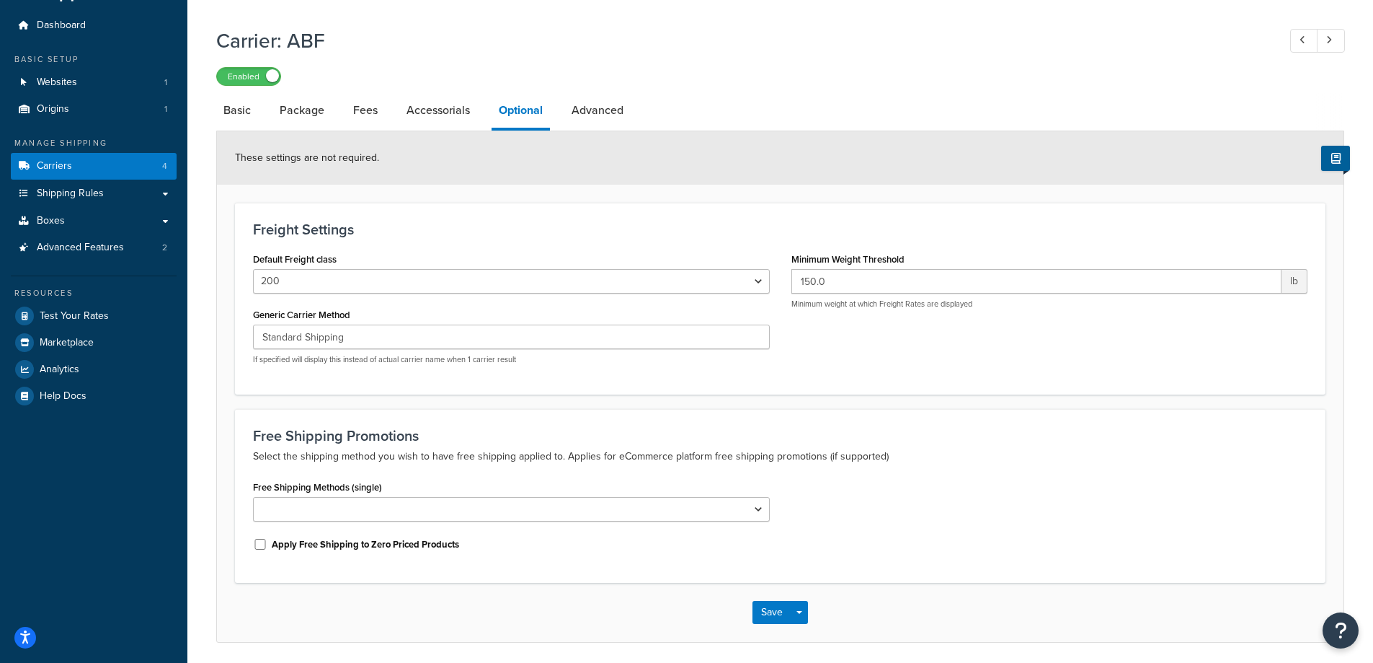
scroll to position [72, 0]
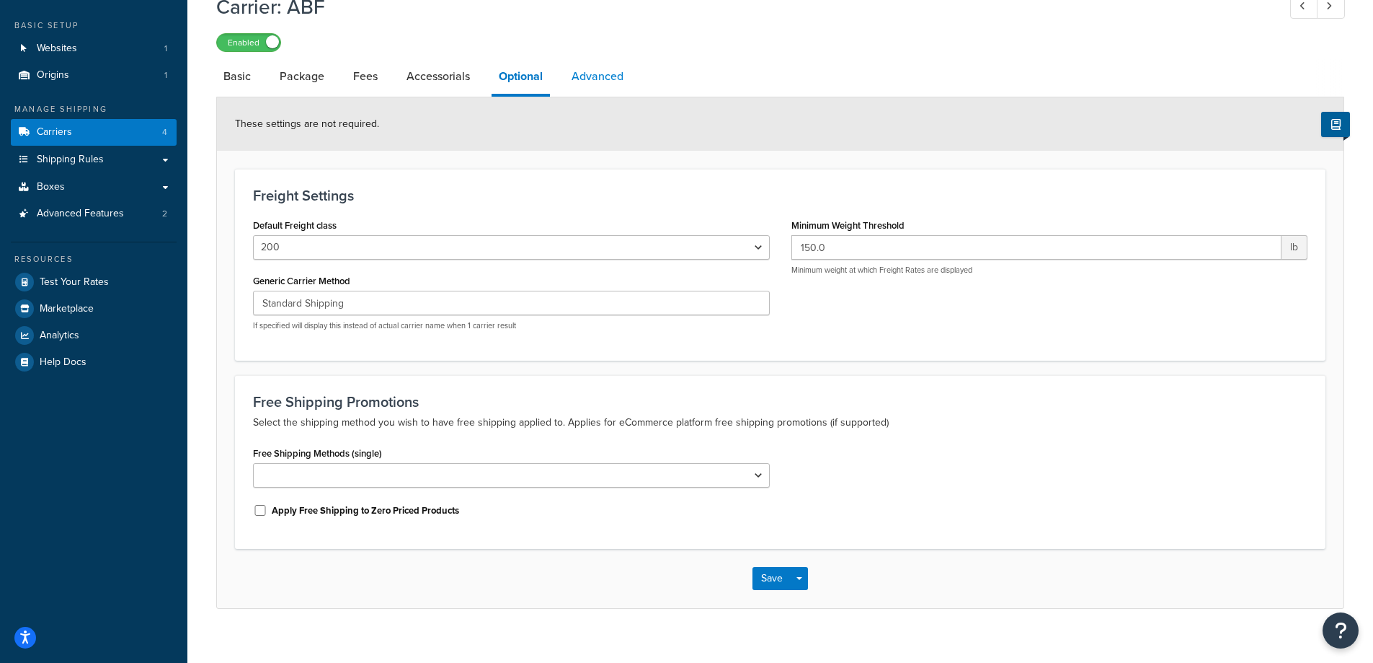
click at [610, 86] on link "Advanced" at bounding box center [597, 76] width 66 height 35
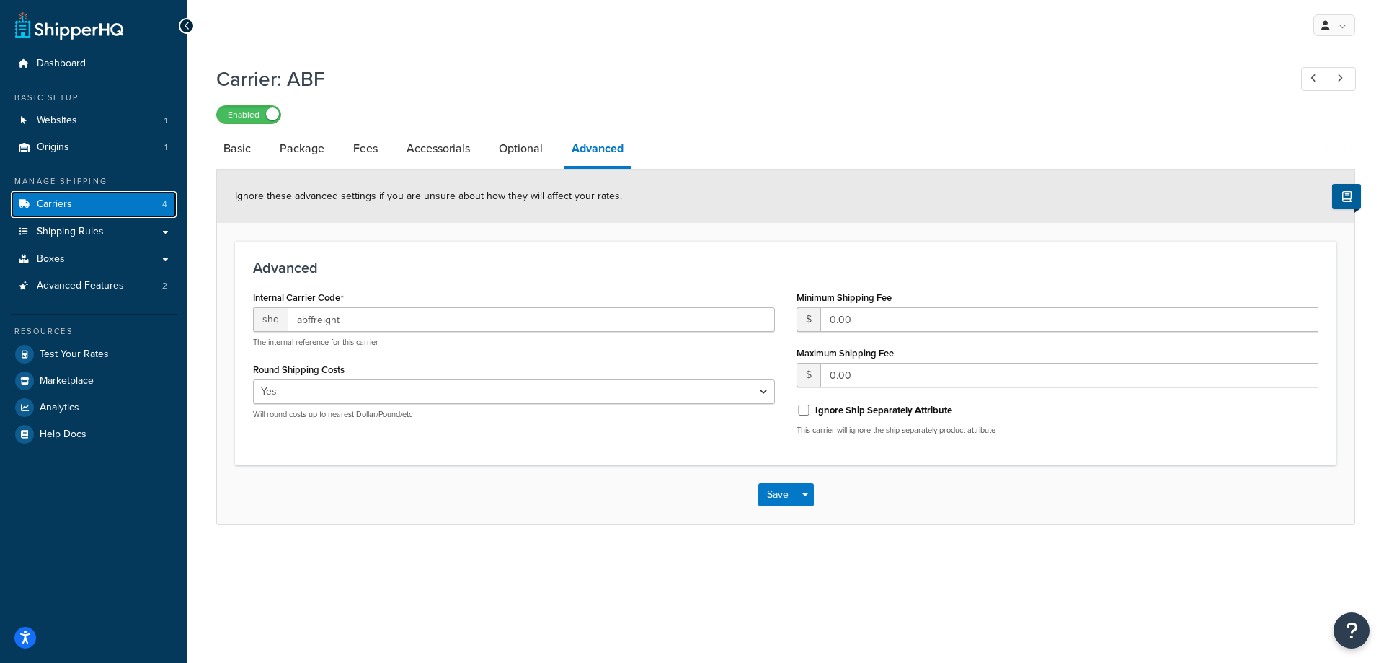
click at [96, 208] on link "Carriers 4" at bounding box center [94, 204] width 166 height 27
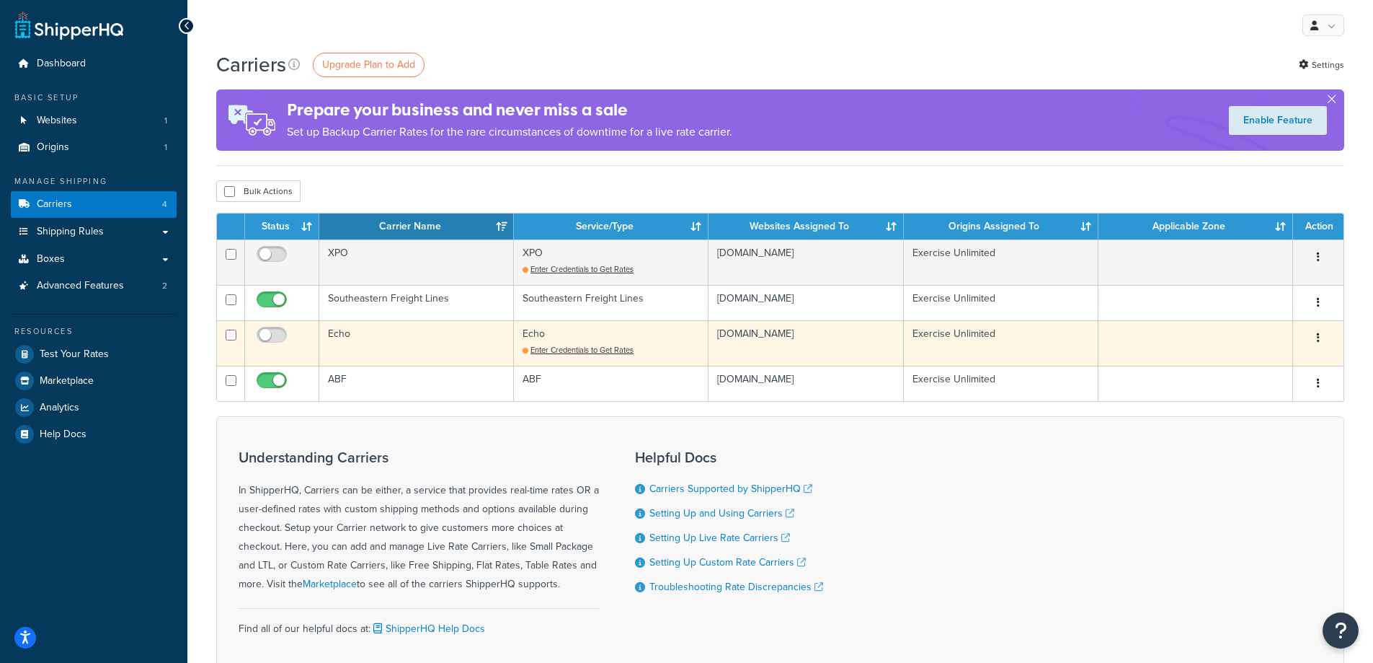
click at [398, 347] on td "Echo" at bounding box center [416, 342] width 195 height 45
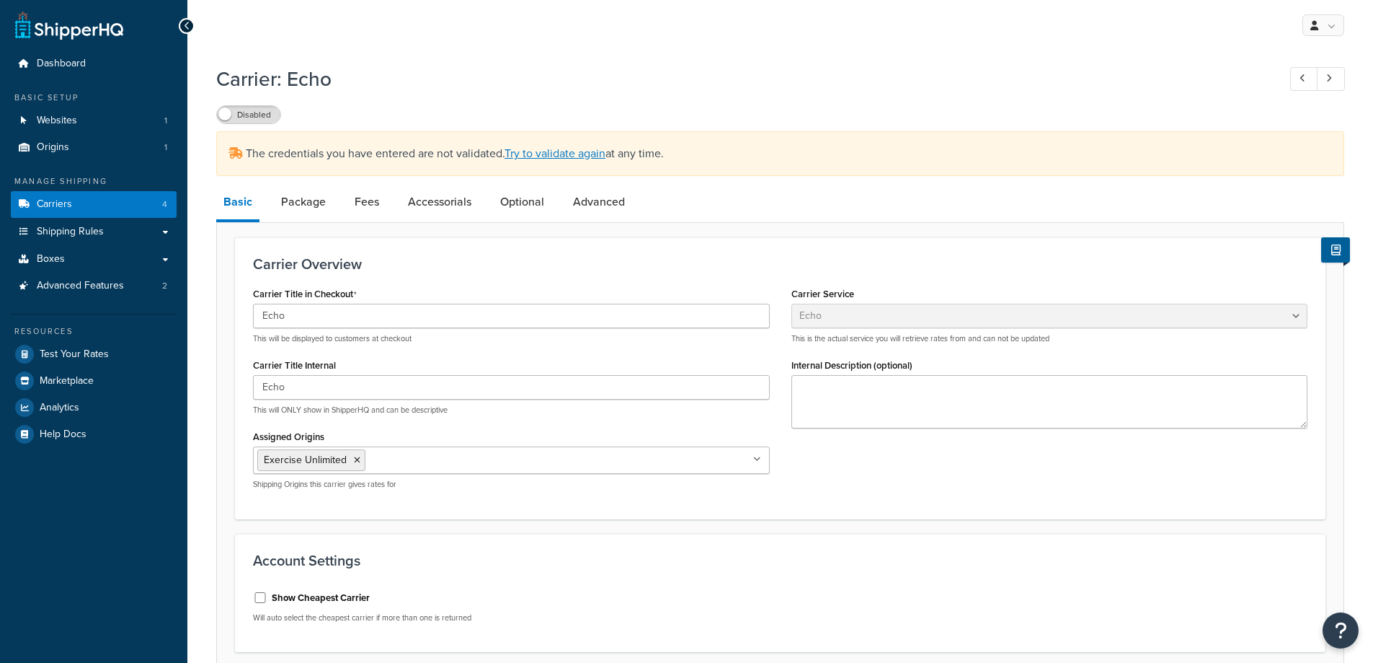
select select "echoFreight"
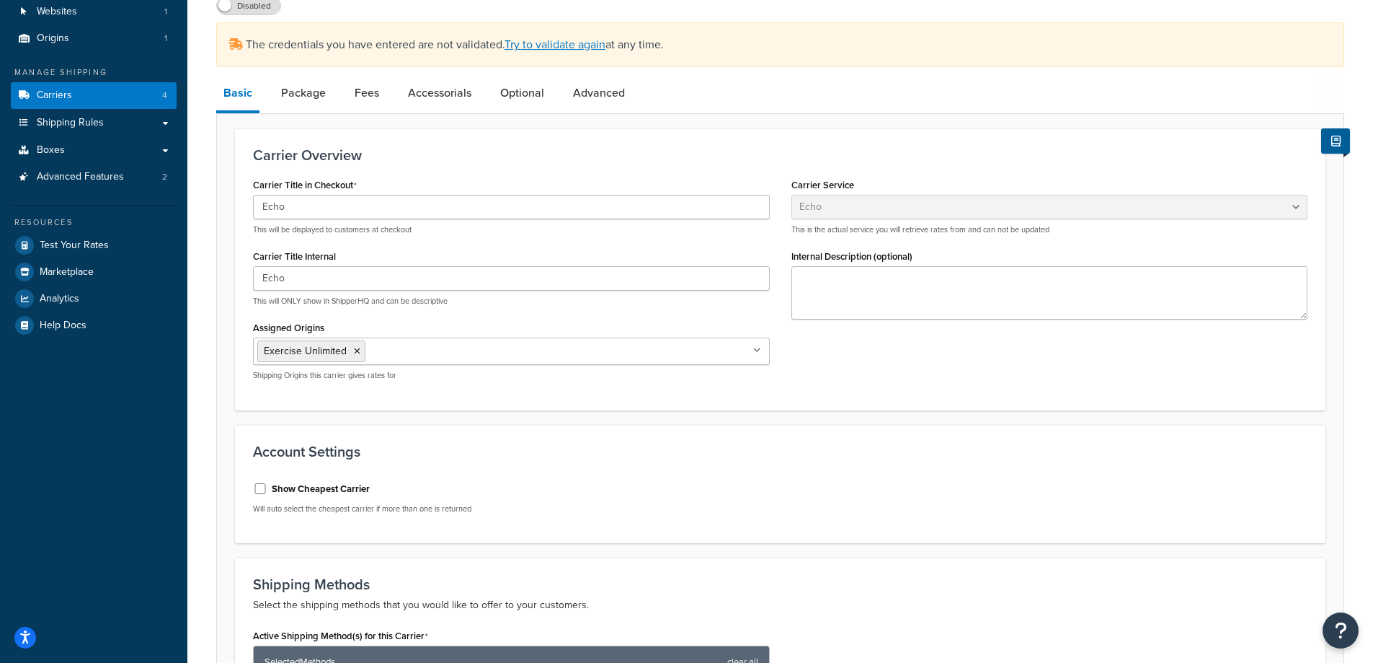
scroll to position [72, 0]
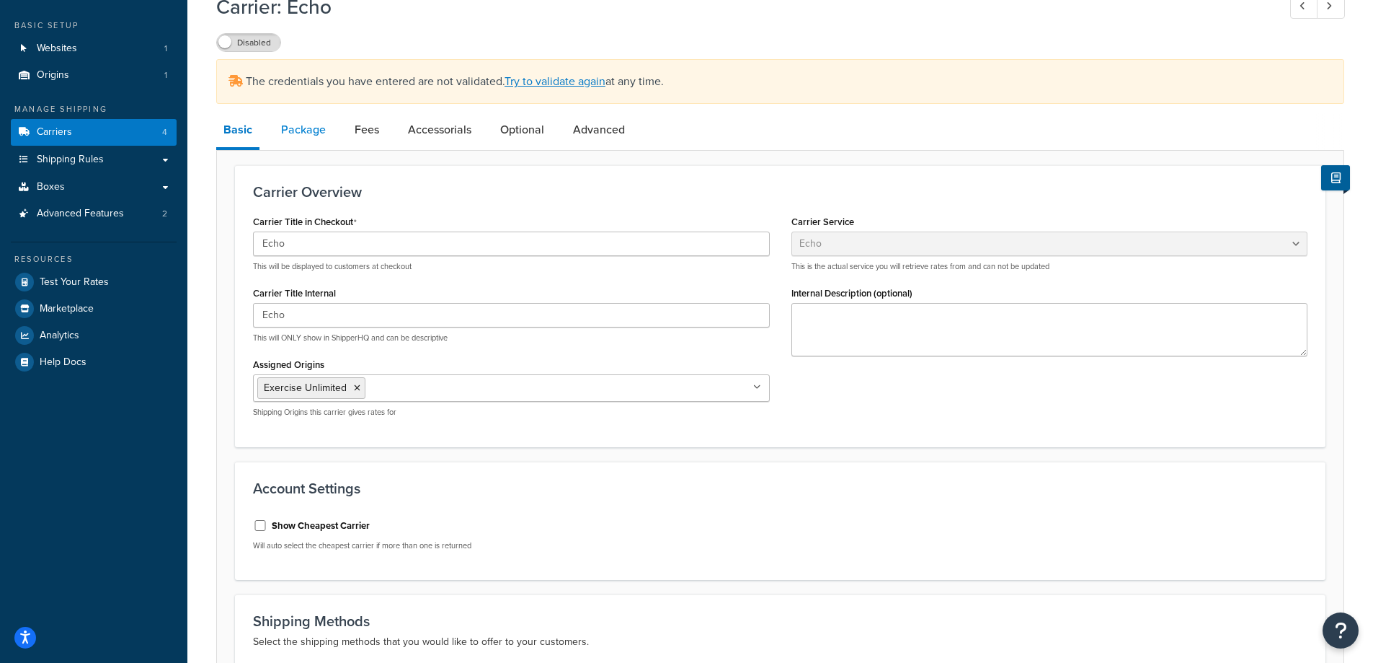
click at [310, 136] on link "Package" at bounding box center [303, 129] width 59 height 35
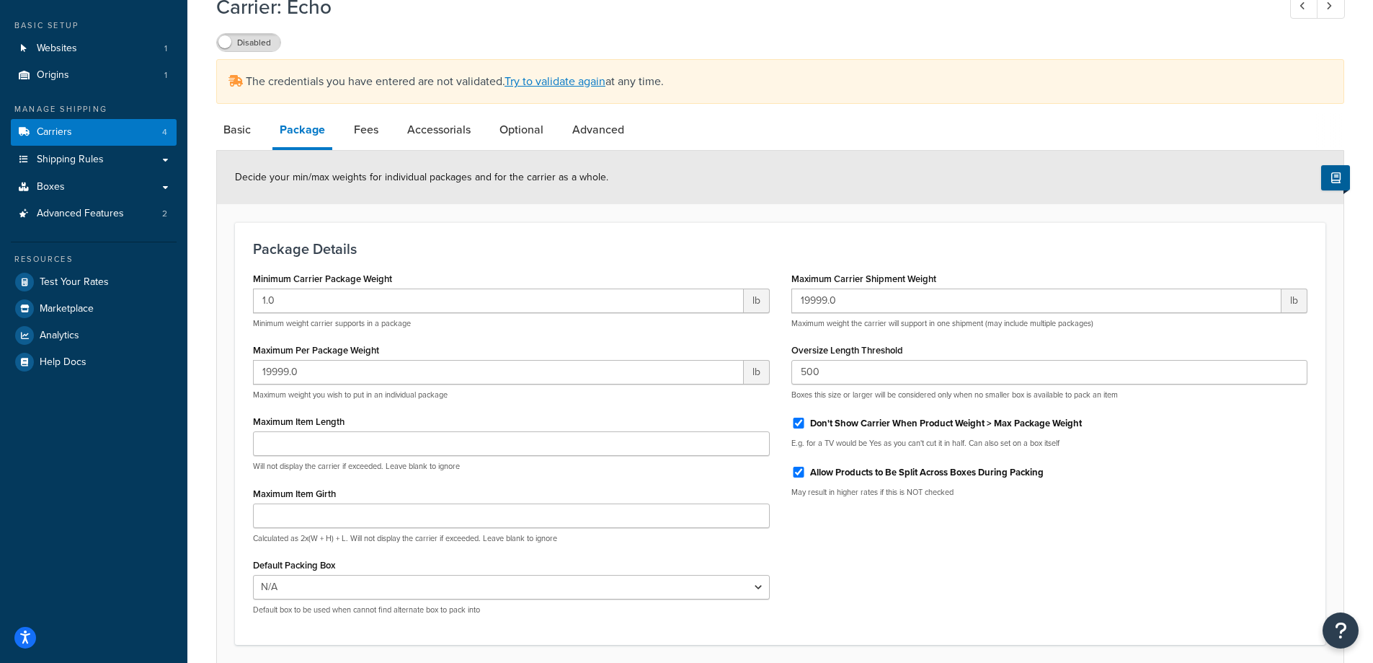
click at [799, 477] on div "Allow Products to Be Split Across Boxes During Packing" at bounding box center [1050, 471] width 517 height 22
click at [802, 479] on div "Allow Products to Be Split Across Boxes During Packing" at bounding box center [1050, 471] width 517 height 22
click at [801, 467] on input "Allow Products to Be Split Across Boxes During Packing" at bounding box center [799, 471] width 14 height 11
checkbox input "false"
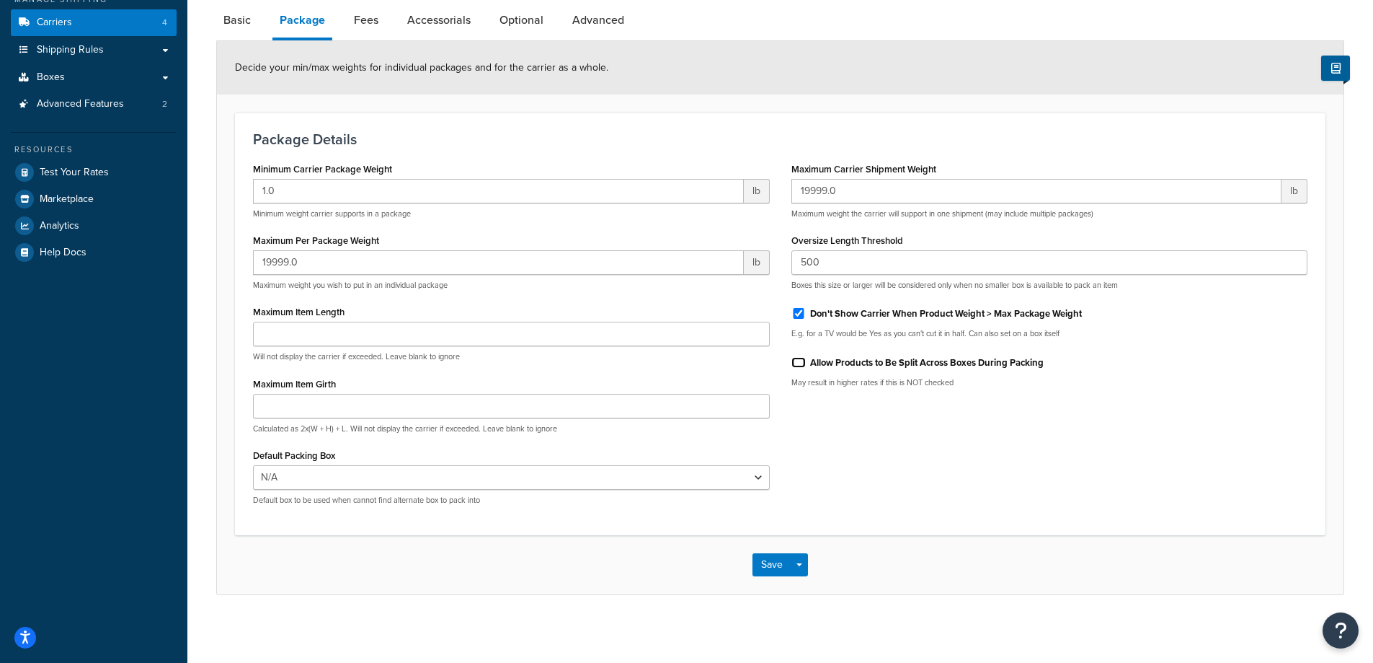
scroll to position [187, 0]
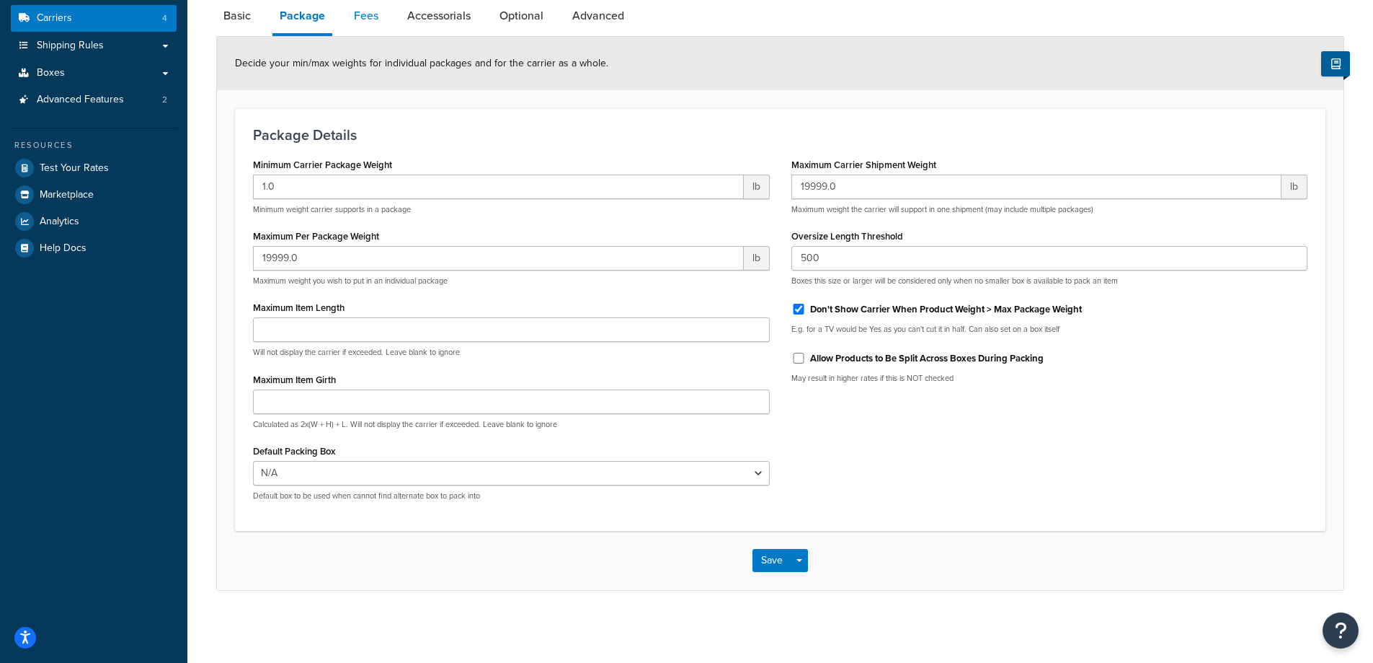
click at [376, 17] on link "Fees" at bounding box center [366, 16] width 39 height 35
select select "AFTER"
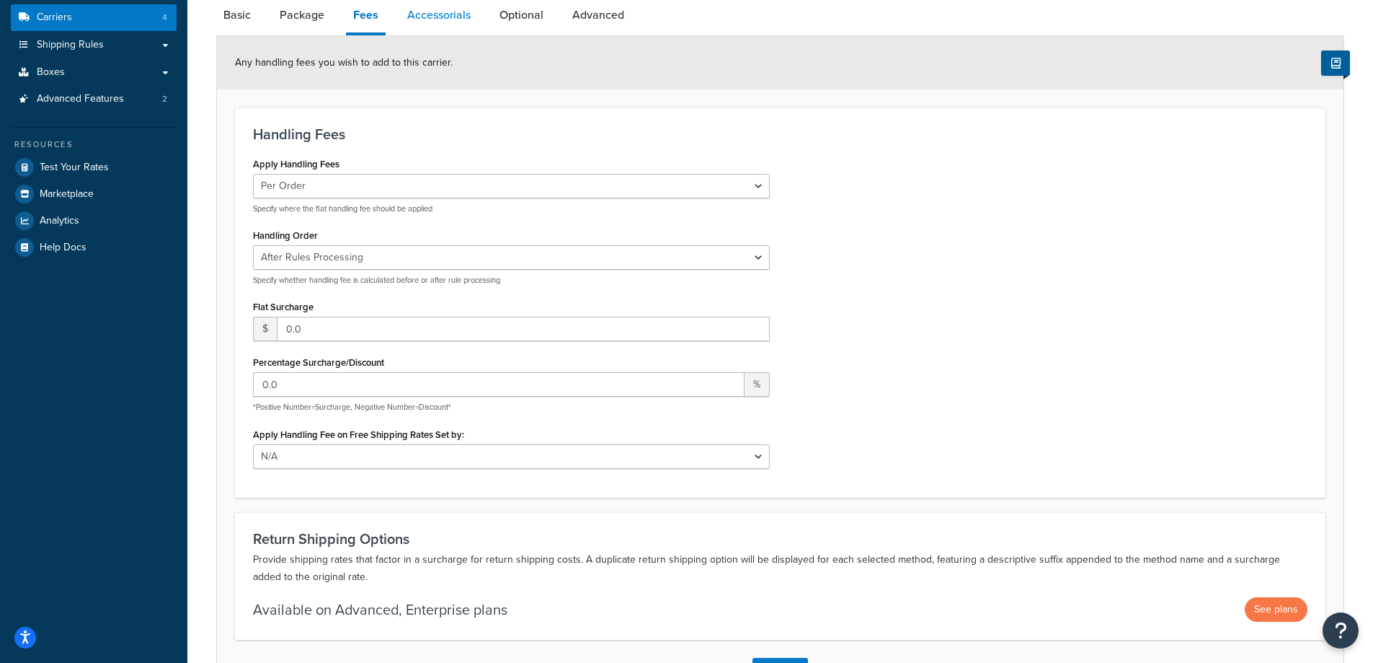
click at [459, 15] on link "Accessorials" at bounding box center [439, 15] width 78 height 35
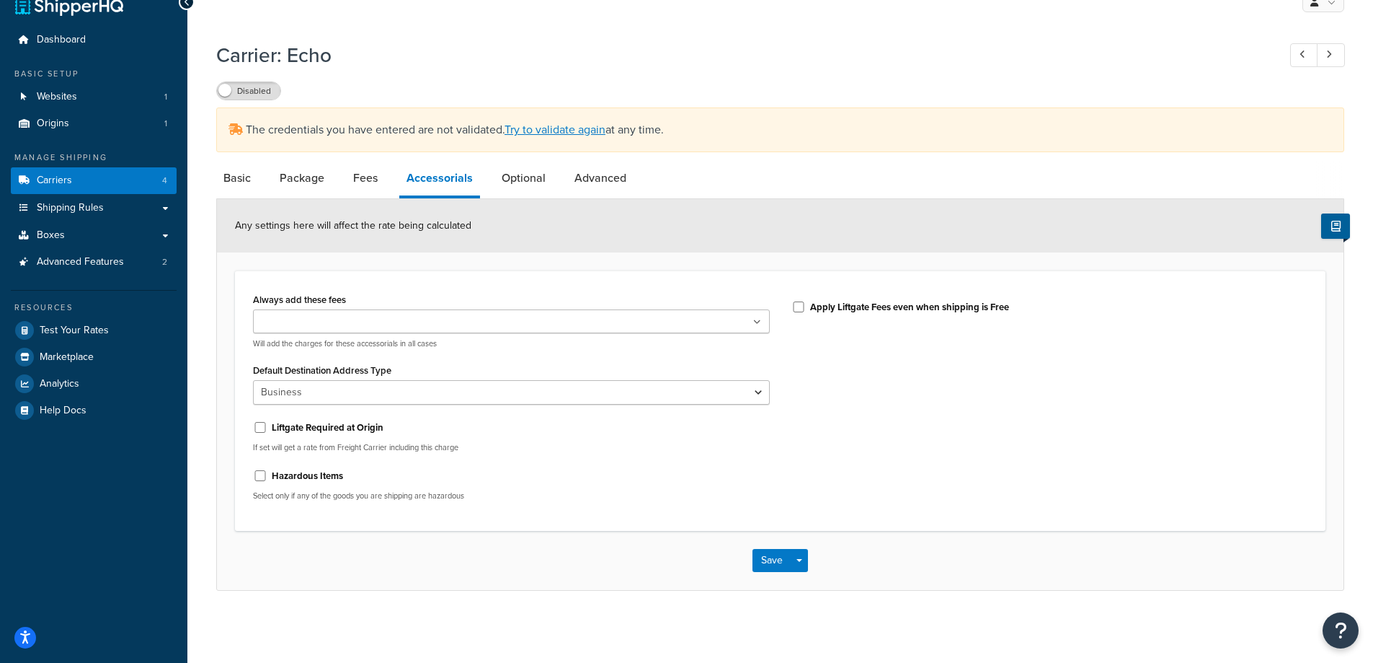
scroll to position [25, 0]
click at [605, 178] on link "Advanced" at bounding box center [600, 178] width 66 height 35
select select "false"
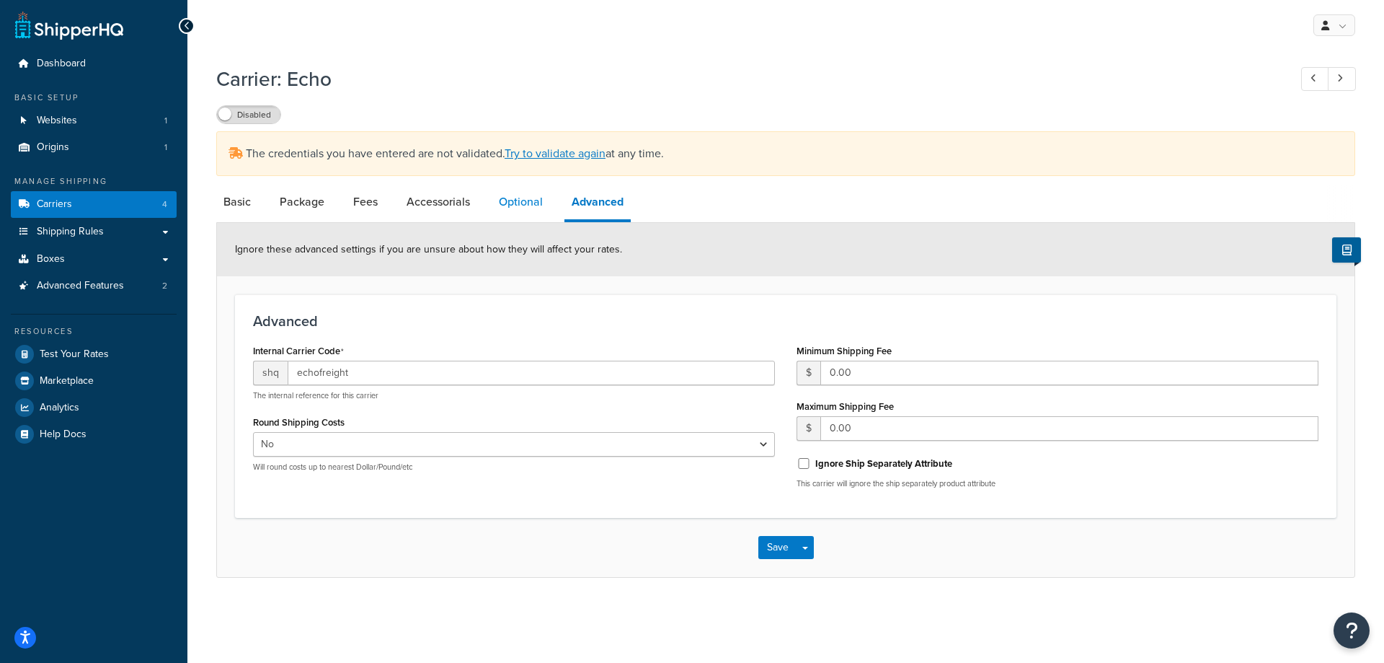
click at [536, 197] on link "Optional" at bounding box center [521, 202] width 58 height 35
select select "55"
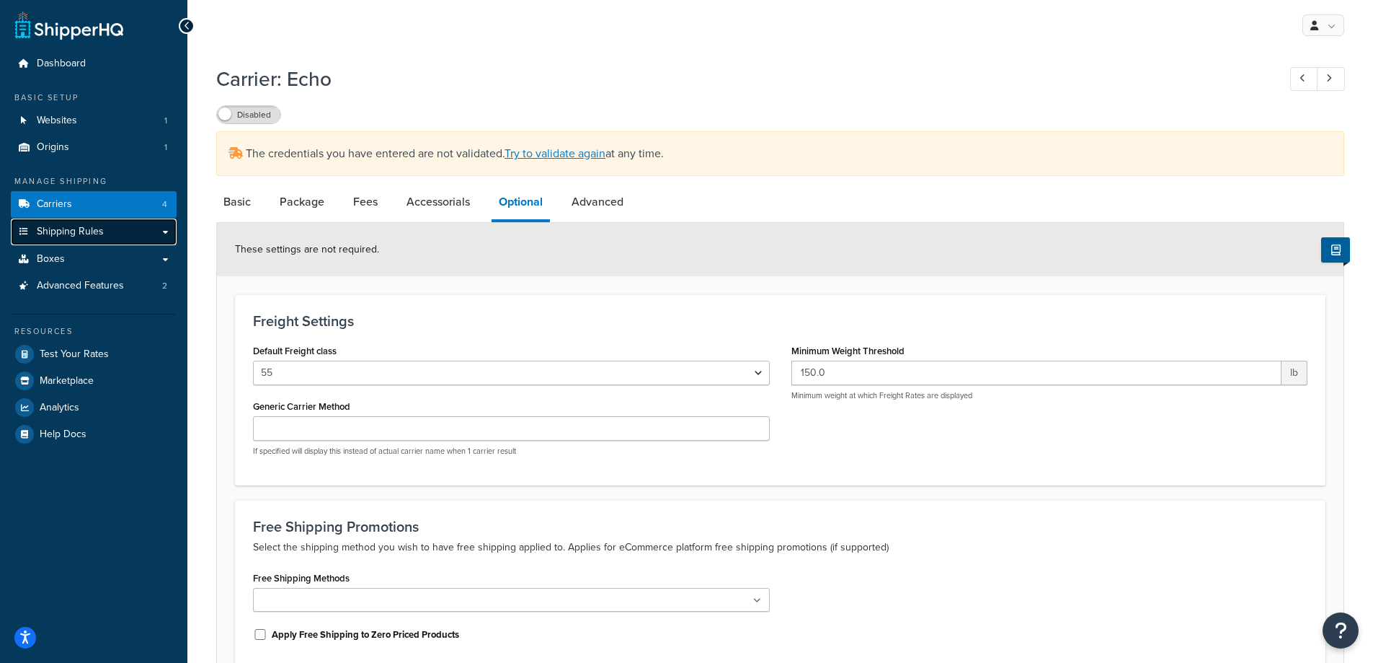
click at [128, 233] on link "Shipping Rules" at bounding box center [94, 231] width 166 height 27
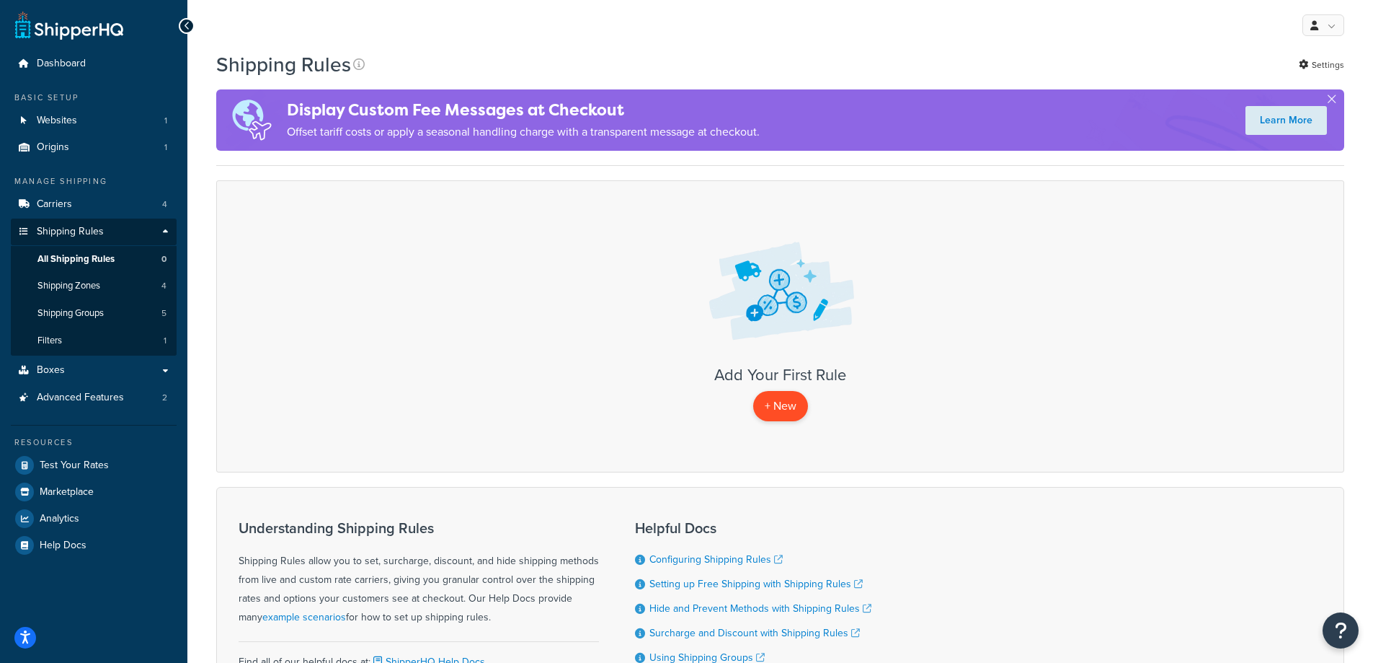
click at [805, 407] on p "+ New" at bounding box center [780, 406] width 55 height 30
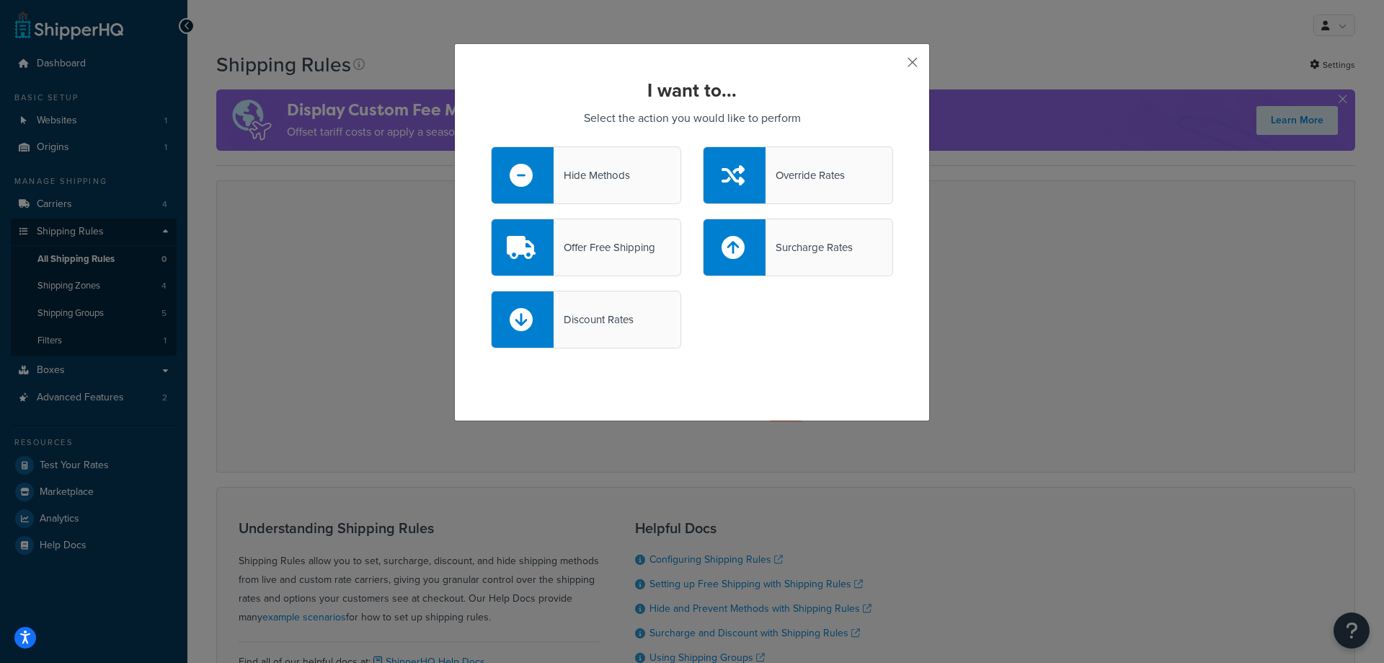
click at [893, 66] on button "button" at bounding box center [892, 68] width 4 height 4
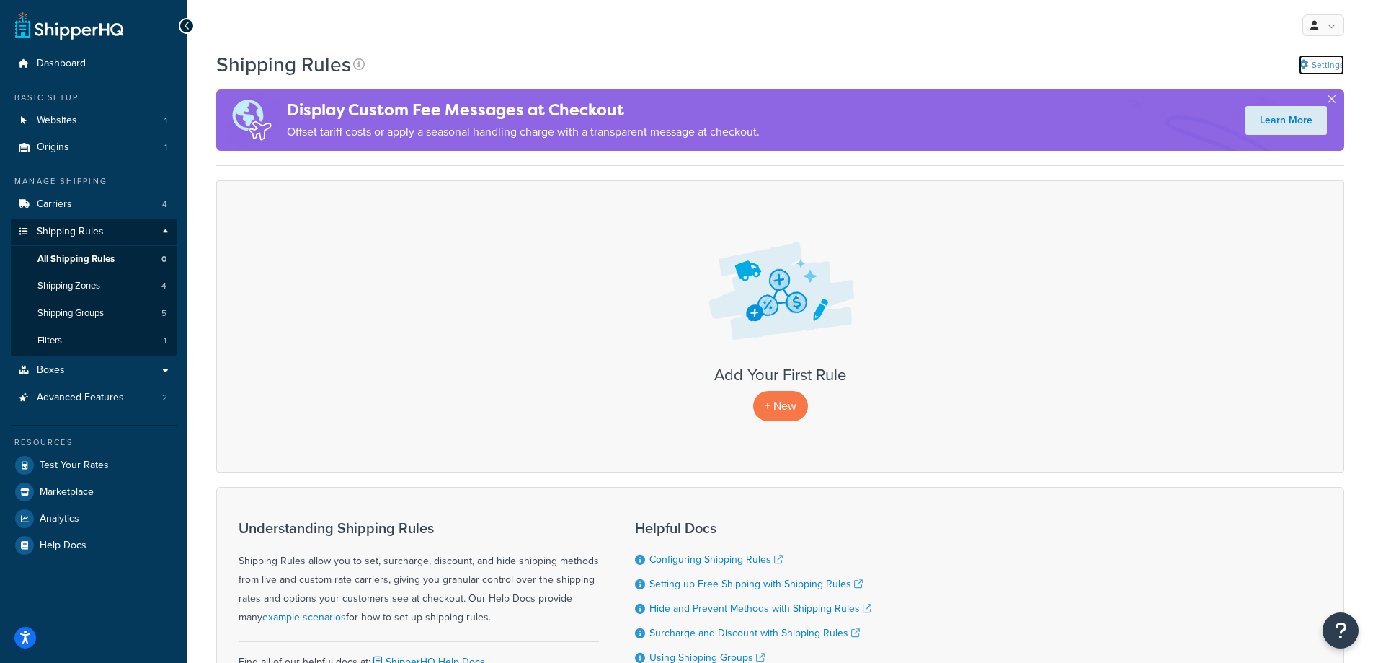
click at [1326, 65] on link "Settings" at bounding box center [1321, 65] width 45 height 20
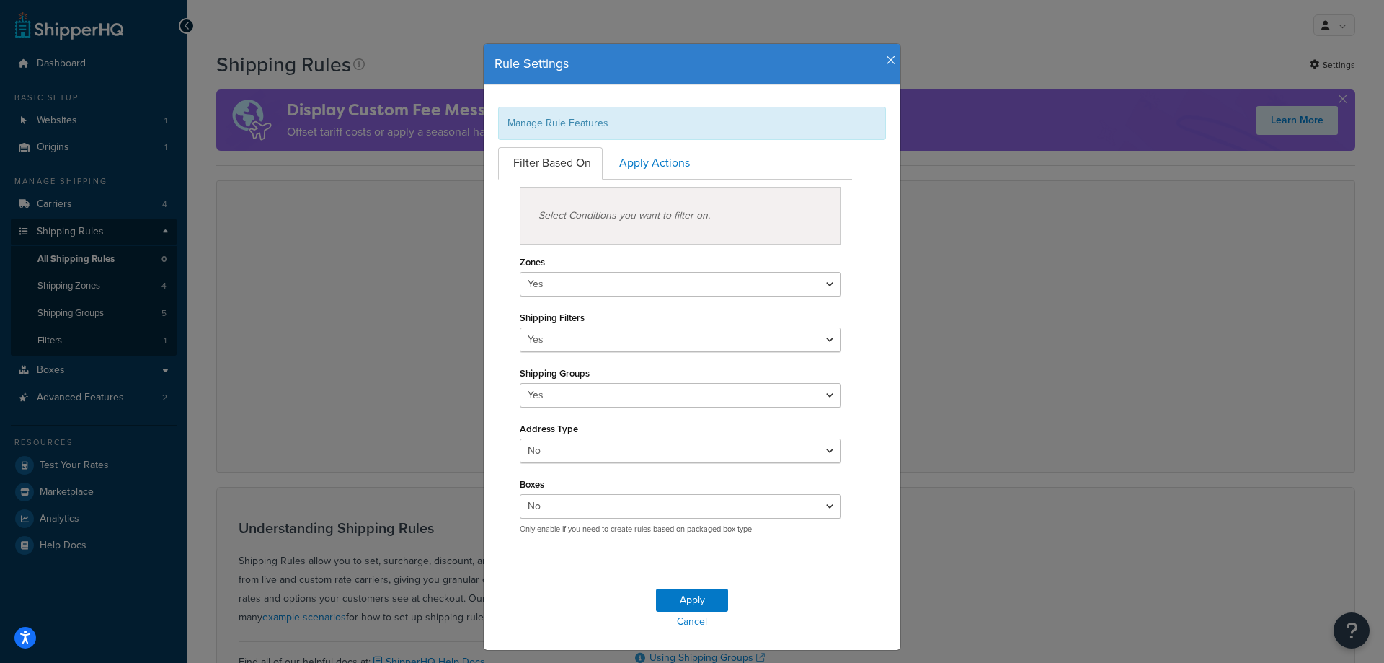
click at [886, 59] on icon "button" at bounding box center [891, 60] width 10 height 13
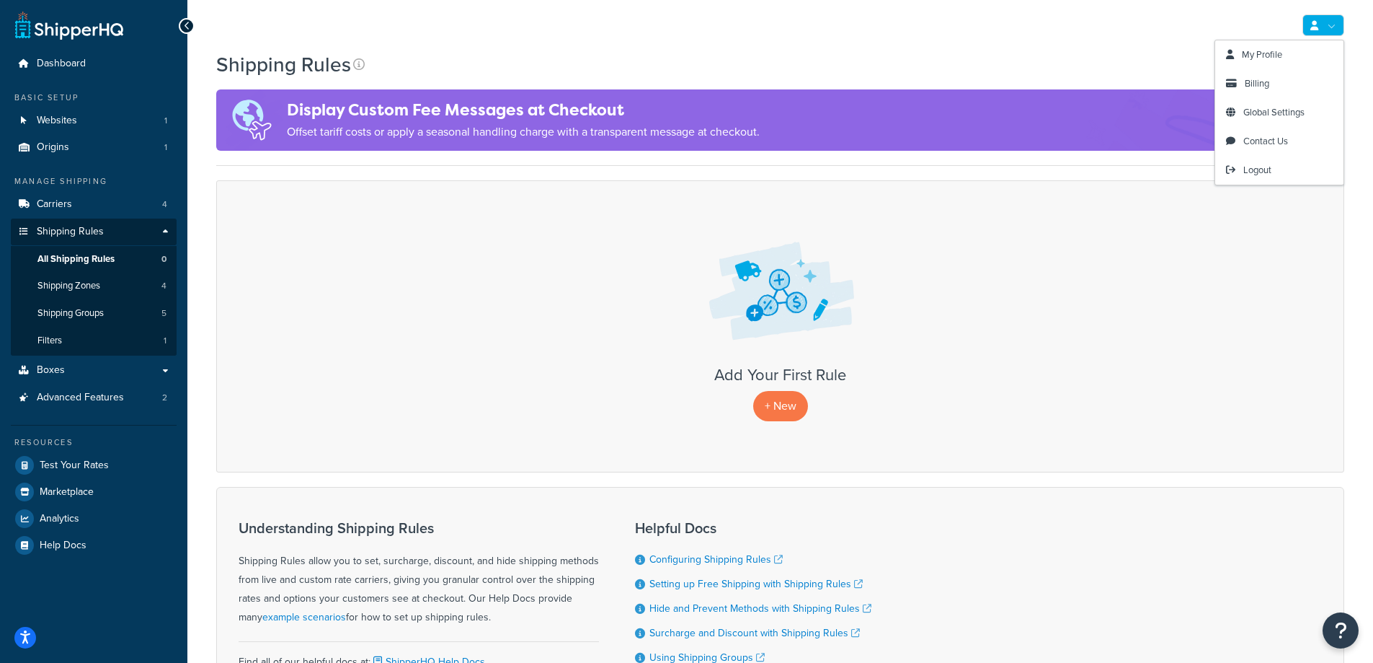
click at [1337, 24] on link at bounding box center [1324, 25] width 42 height 22
click at [1249, 139] on span "Contact Us" at bounding box center [1266, 141] width 45 height 14
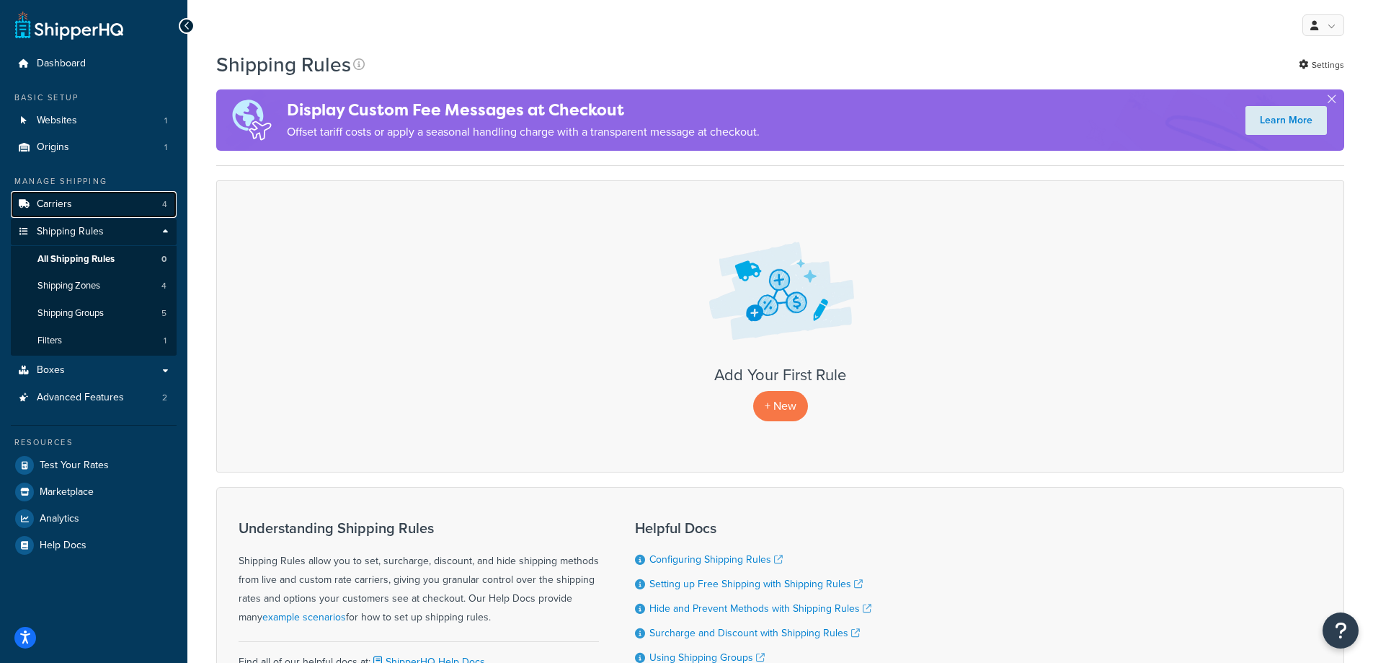
click at [127, 208] on link "Carriers 4" at bounding box center [94, 204] width 166 height 27
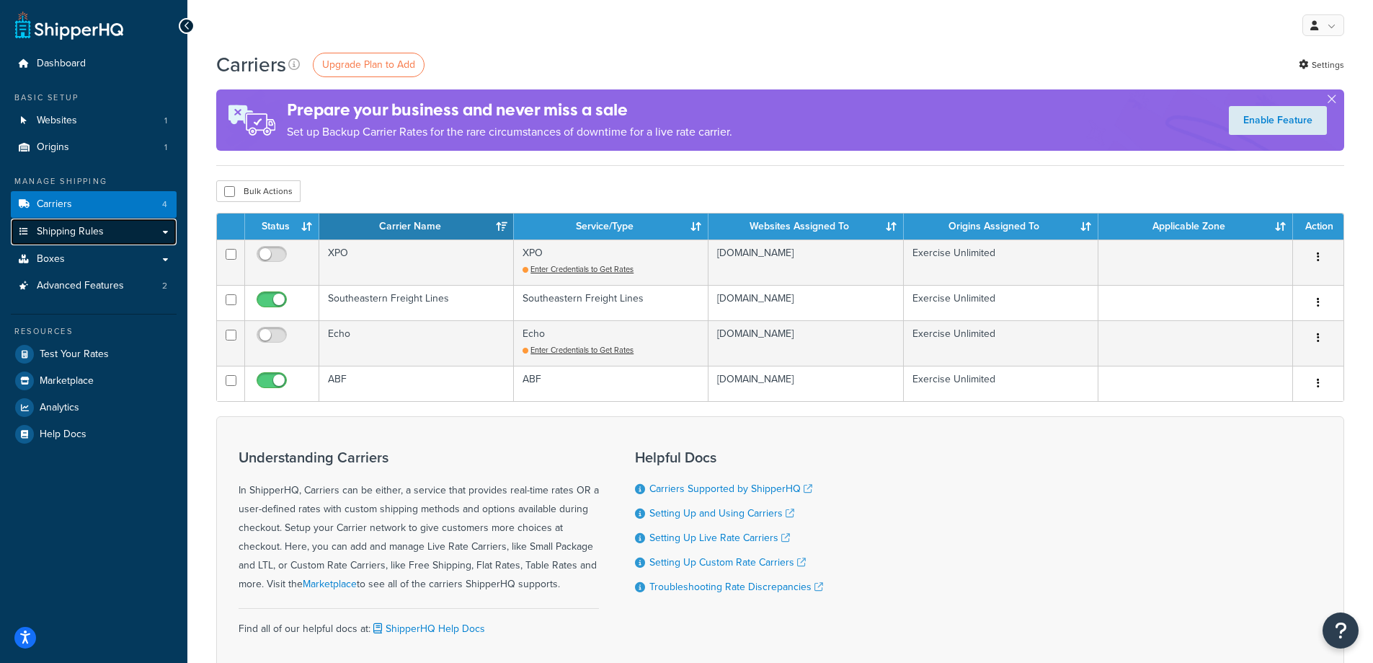
click at [110, 236] on link "Shipping Rules" at bounding box center [94, 231] width 166 height 27
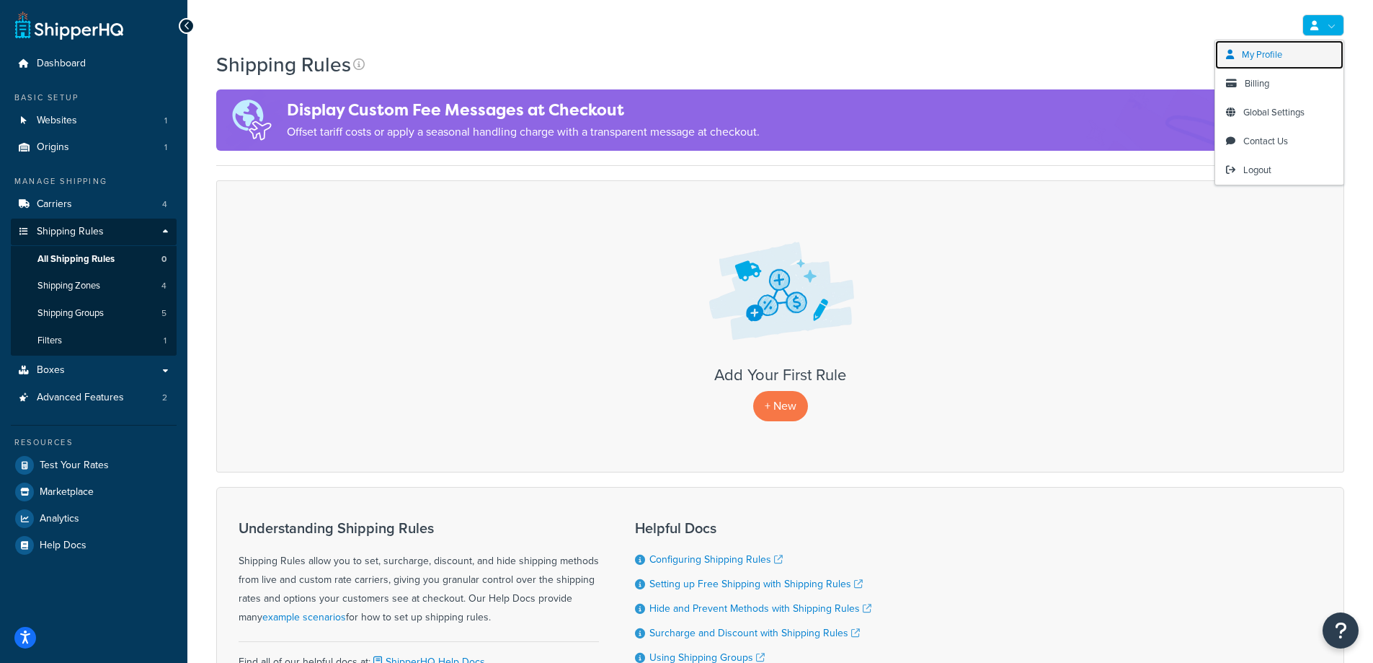
click at [1259, 51] on span "My Profile" at bounding box center [1262, 55] width 40 height 14
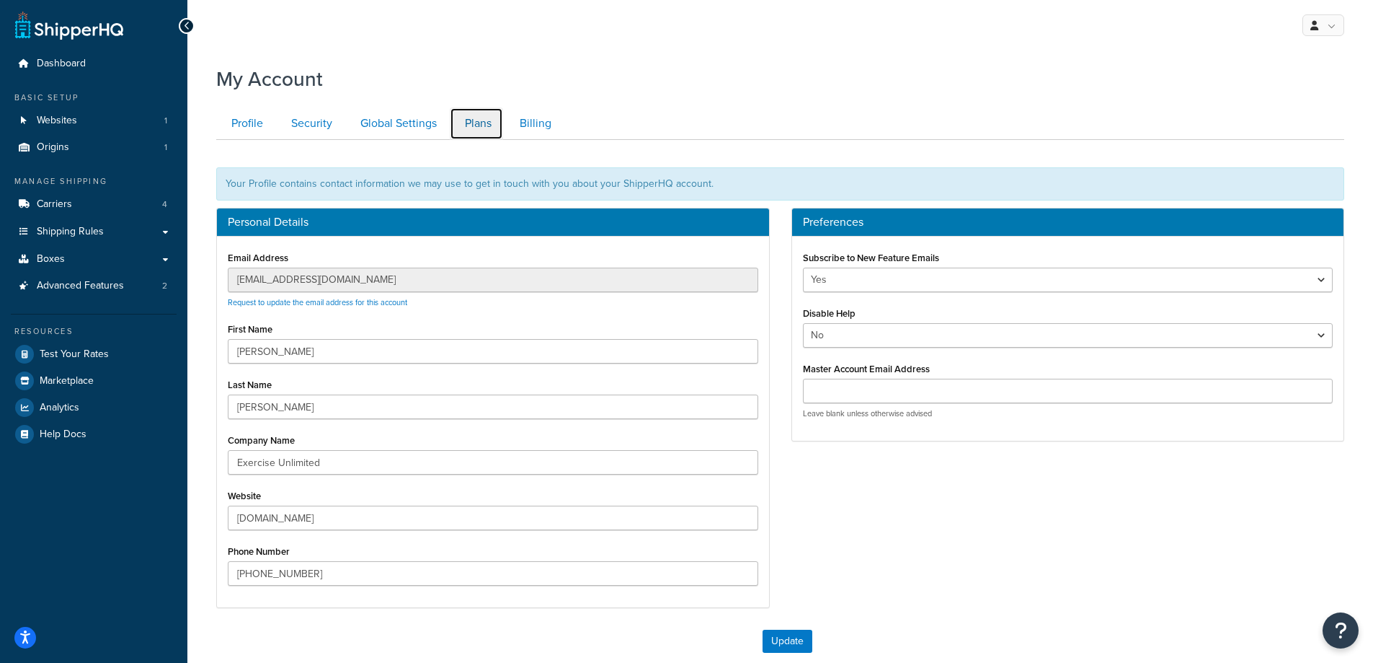
click at [479, 126] on link "Plans" at bounding box center [476, 123] width 53 height 32
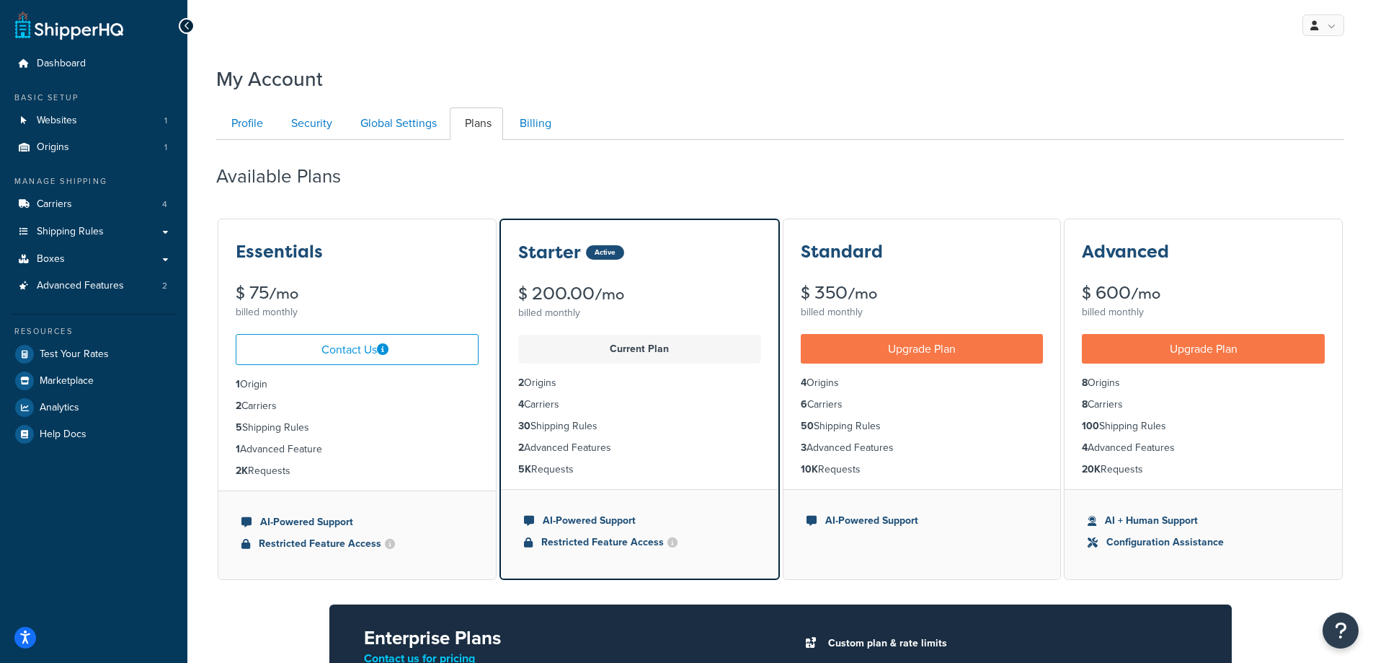
scroll to position [140, 0]
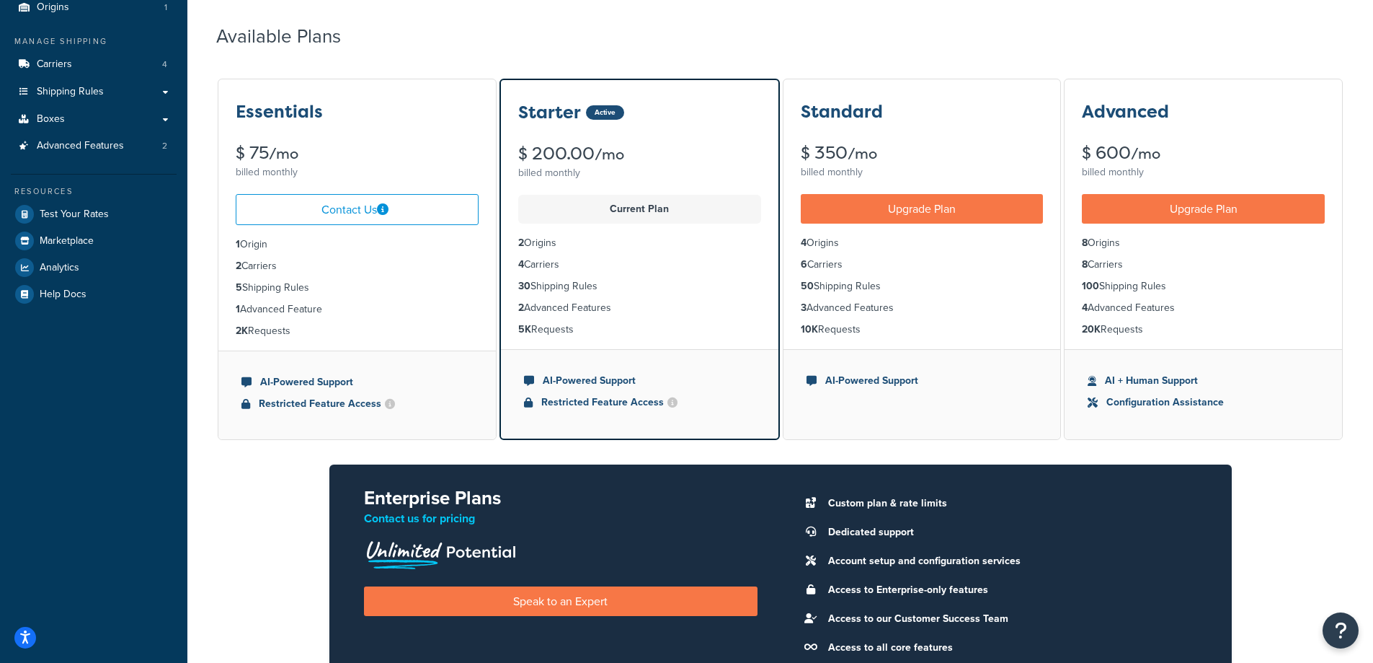
click at [366, 347] on ul "1 Origin 2 Carriers 5 Shipping Rules 1 Advanced Feature 2K Requests" at bounding box center [357, 287] width 278 height 125
drag, startPoint x: 446, startPoint y: 52, endPoint x: 436, endPoint y: 53, distance: 9.5
click at [446, 52] on div "Available Plans" at bounding box center [780, 33] width 1128 height 43
click at [149, 153] on link "Advanced Features 2" at bounding box center [94, 146] width 166 height 27
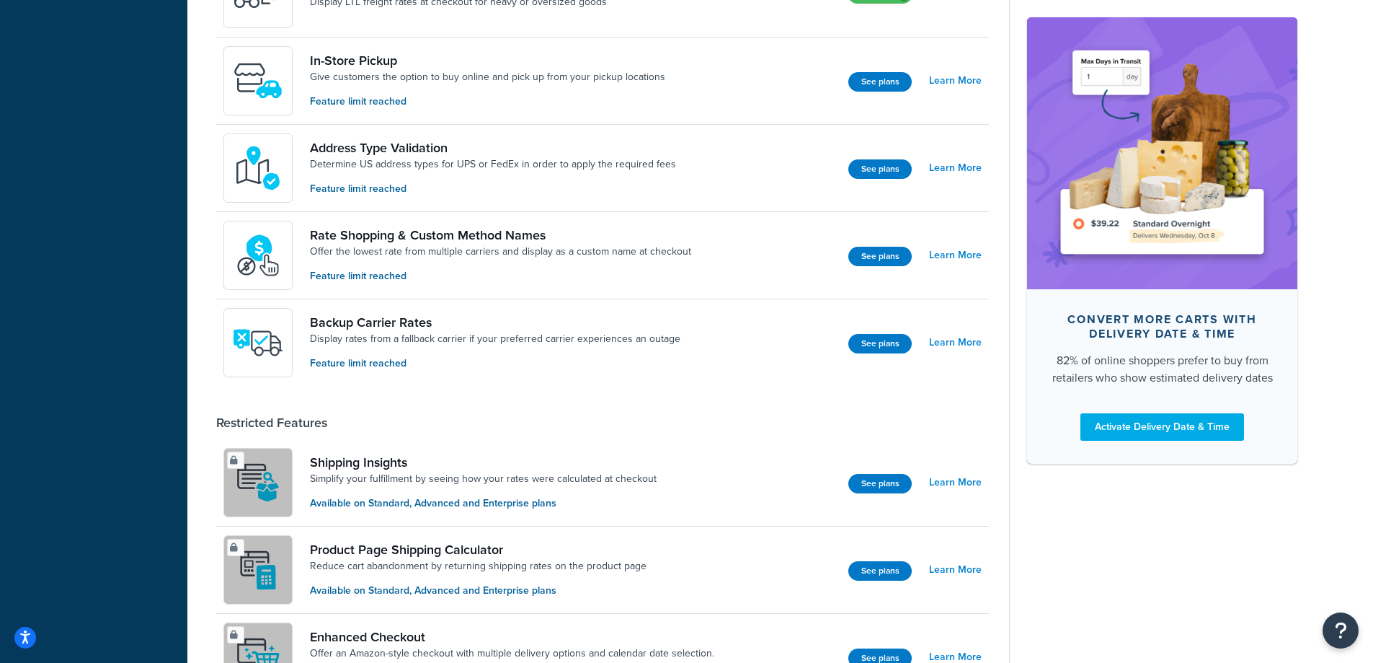
scroll to position [288, 0]
